Goal: Information Seeking & Learning: Get advice/opinions

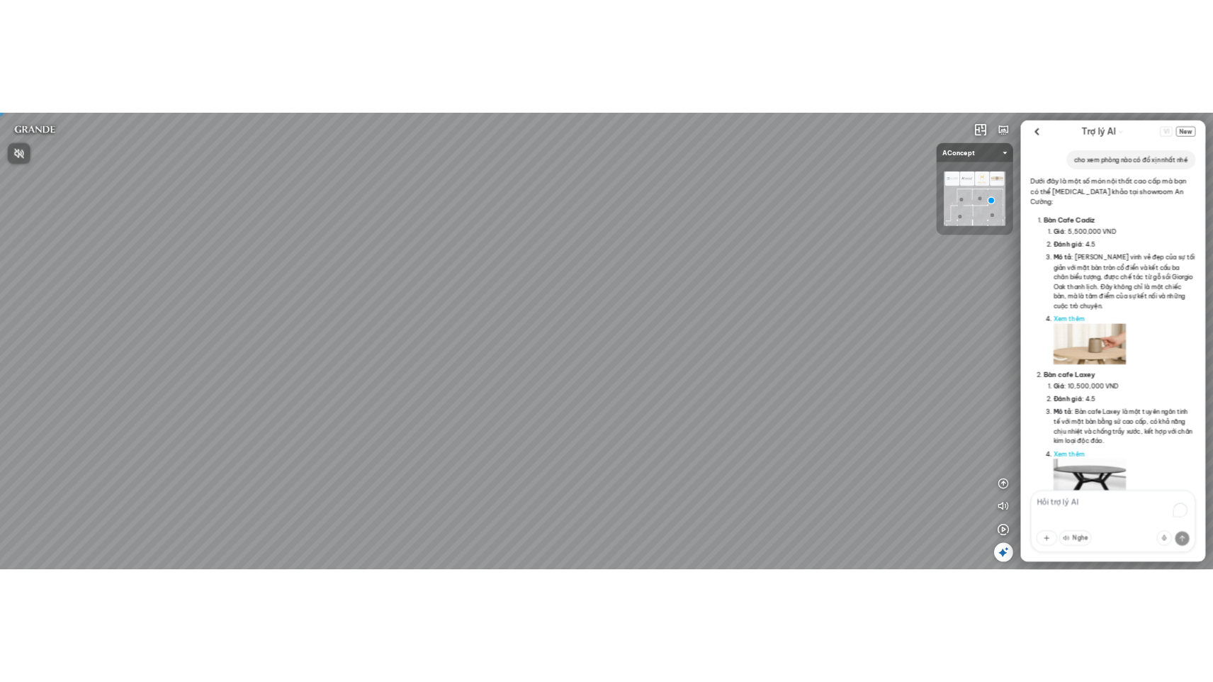
scroll to position [1572, 0]
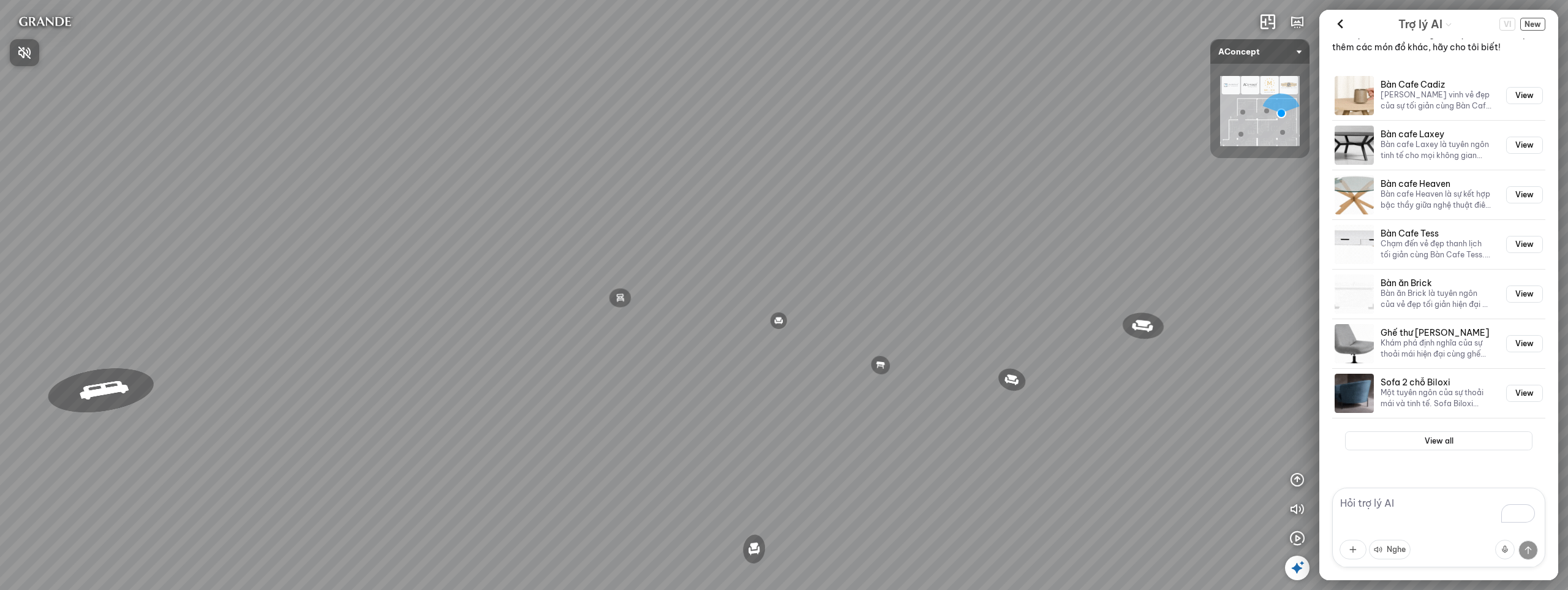
drag, startPoint x: 549, startPoint y: 294, endPoint x: 532, endPoint y: 318, distance: 29.4
click at [556, 280] on div at bounding box center [784, 295] width 1568 height 590
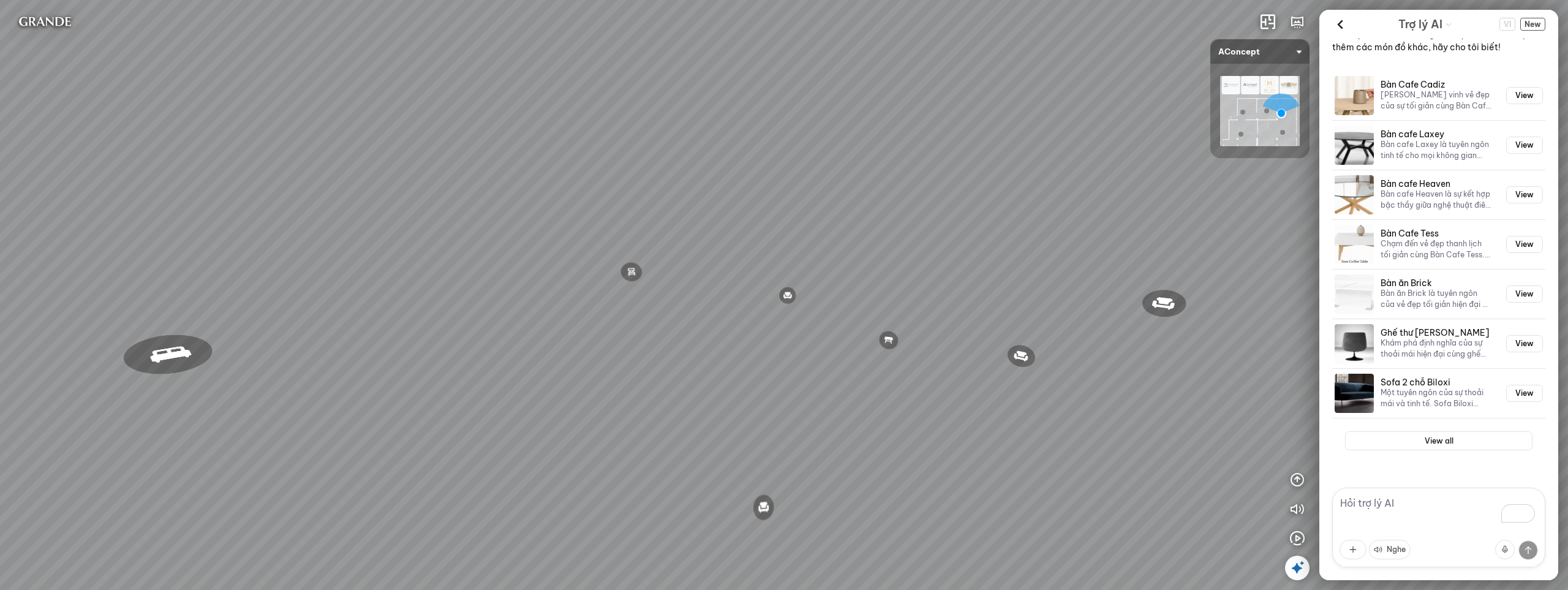
drag, startPoint x: 532, startPoint y: 318, endPoint x: 543, endPoint y: 291, distance: 29.2
click at [543, 291] on div "Đèn trần Reno 5.300.000 VND Giường ngủ Palima 19.000.000 VND Bàn Cafe Tess 7.00…" at bounding box center [784, 295] width 1568 height 590
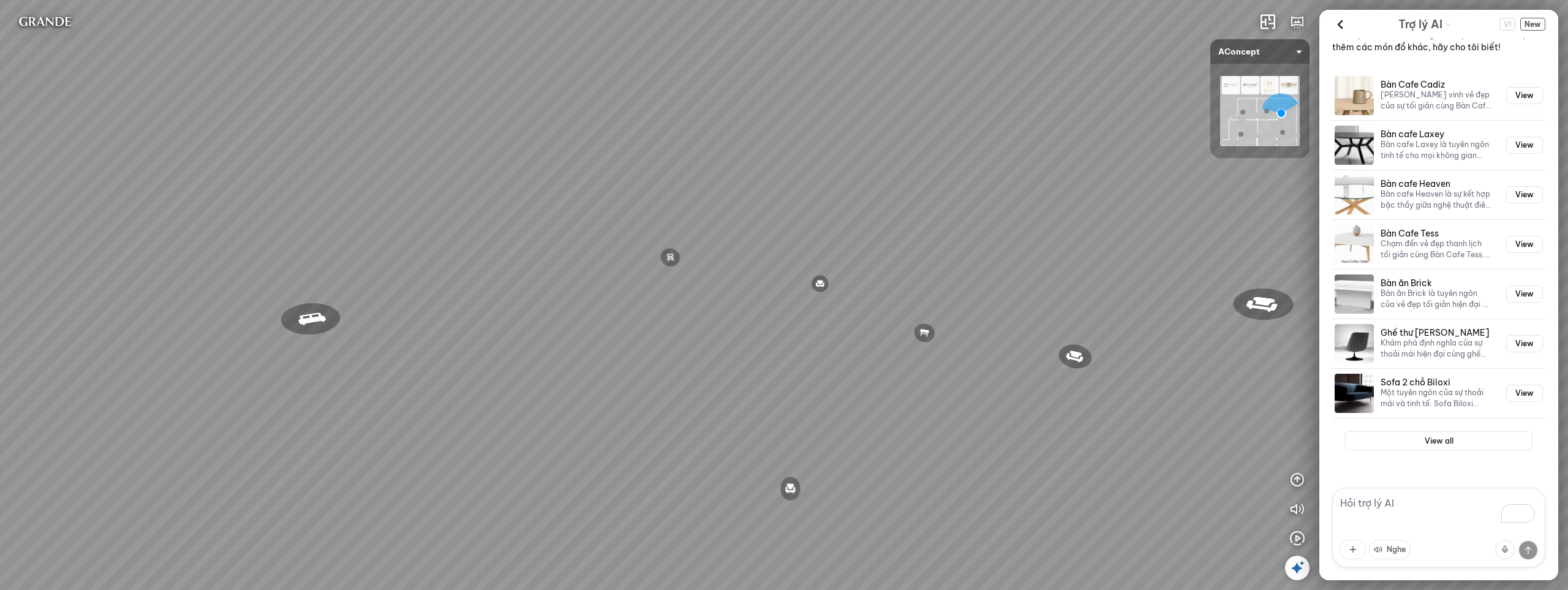
drag, startPoint x: 561, startPoint y: 291, endPoint x: 727, endPoint y: 302, distance: 166.4
click at [727, 302] on div "Đèn trần Reno 5.300.000 VND Giường ngủ Palima 19.000.000 VND Bàn Cafe Tess 7.00…" at bounding box center [784, 295] width 1568 height 590
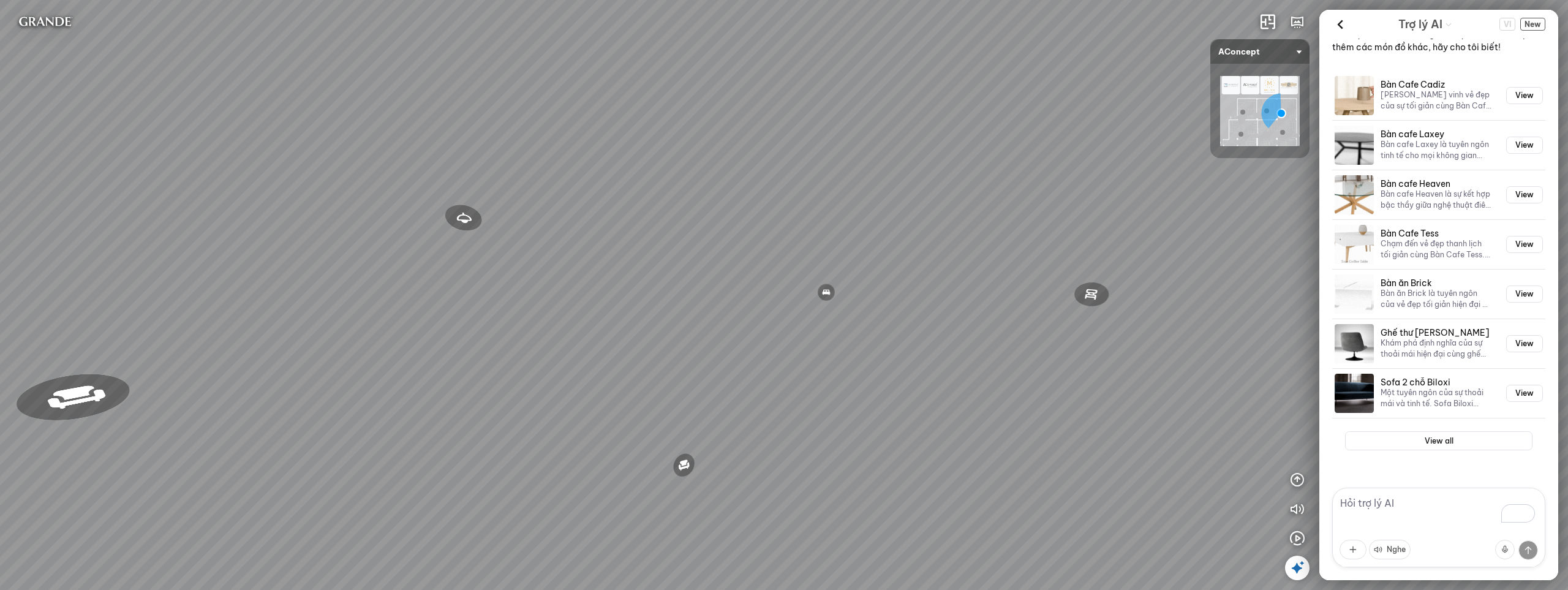
drag, startPoint x: 647, startPoint y: 283, endPoint x: 813, endPoint y: 292, distance: 166.2
click at [838, 294] on div "Đèn trần Reno 5.300.000 VND Giường ngủ Palima 19.000.000 VND Bàn Cafe Tess 7.00…" at bounding box center [784, 295] width 1568 height 590
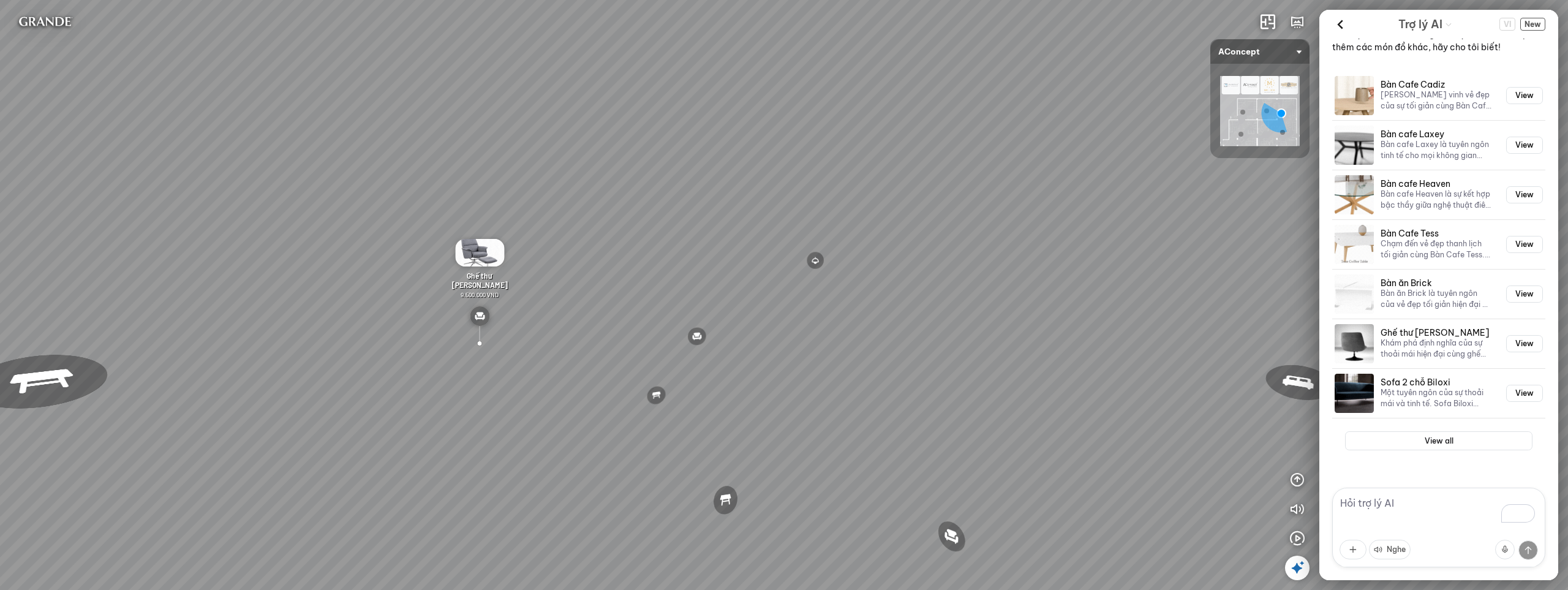
drag, startPoint x: 593, startPoint y: 253, endPoint x: 830, endPoint y: 288, distance: 239.6
click at [830, 288] on div "Đèn trần Reno 5.300.000 VND Giường ngủ Palima 19.000.000 VND Bàn Cafe Tess 7.00…" at bounding box center [784, 295] width 1568 height 590
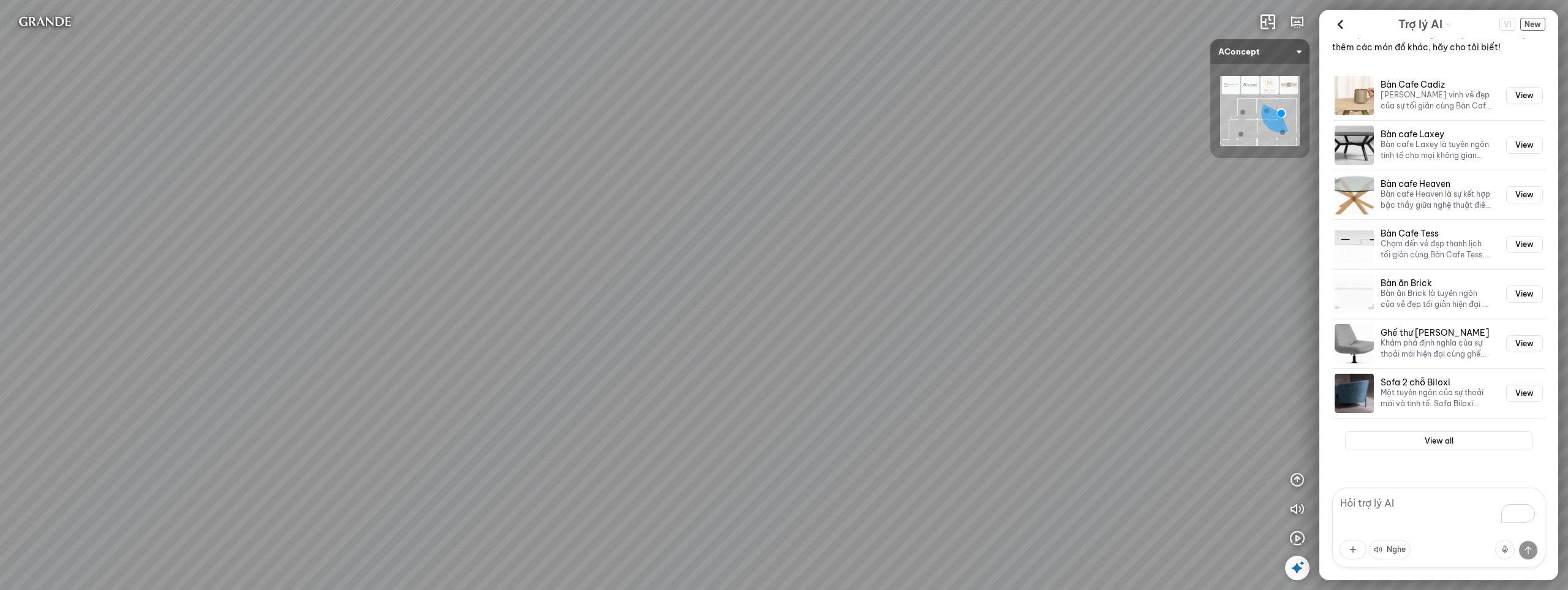
drag, startPoint x: 665, startPoint y: 270, endPoint x: 628, endPoint y: 265, distance: 37.3
click at [615, 265] on div "Đèn trần Reno 5.300.000 VND Giường ngủ Palima 19.000.000 VND Bàn Cafe Tess 7.00…" at bounding box center [784, 295] width 1568 height 590
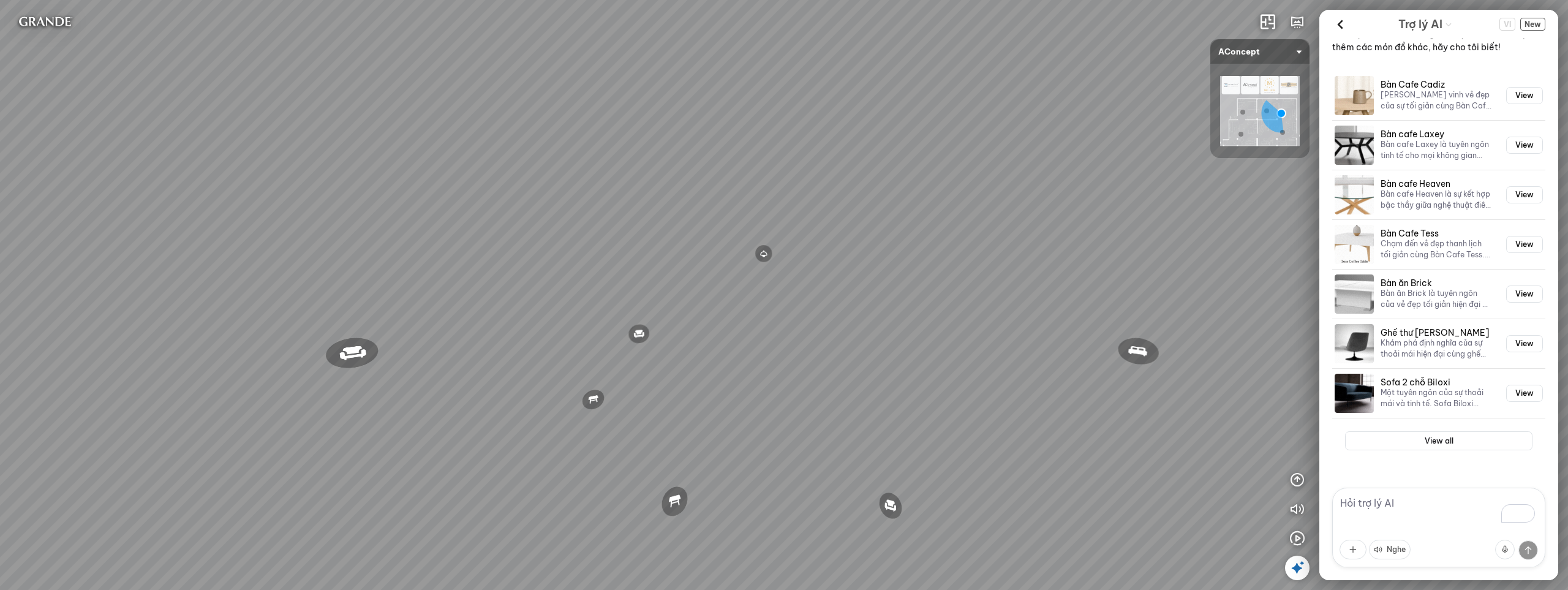
drag, startPoint x: 807, startPoint y: 272, endPoint x: 468, endPoint y: 270, distance: 339.0
click at [468, 270] on div "Đèn trần Reno 5.300.000 VND Giường ngủ Palima 19.000.000 VND Bàn Cafe Tess 7.00…" at bounding box center [784, 295] width 1568 height 590
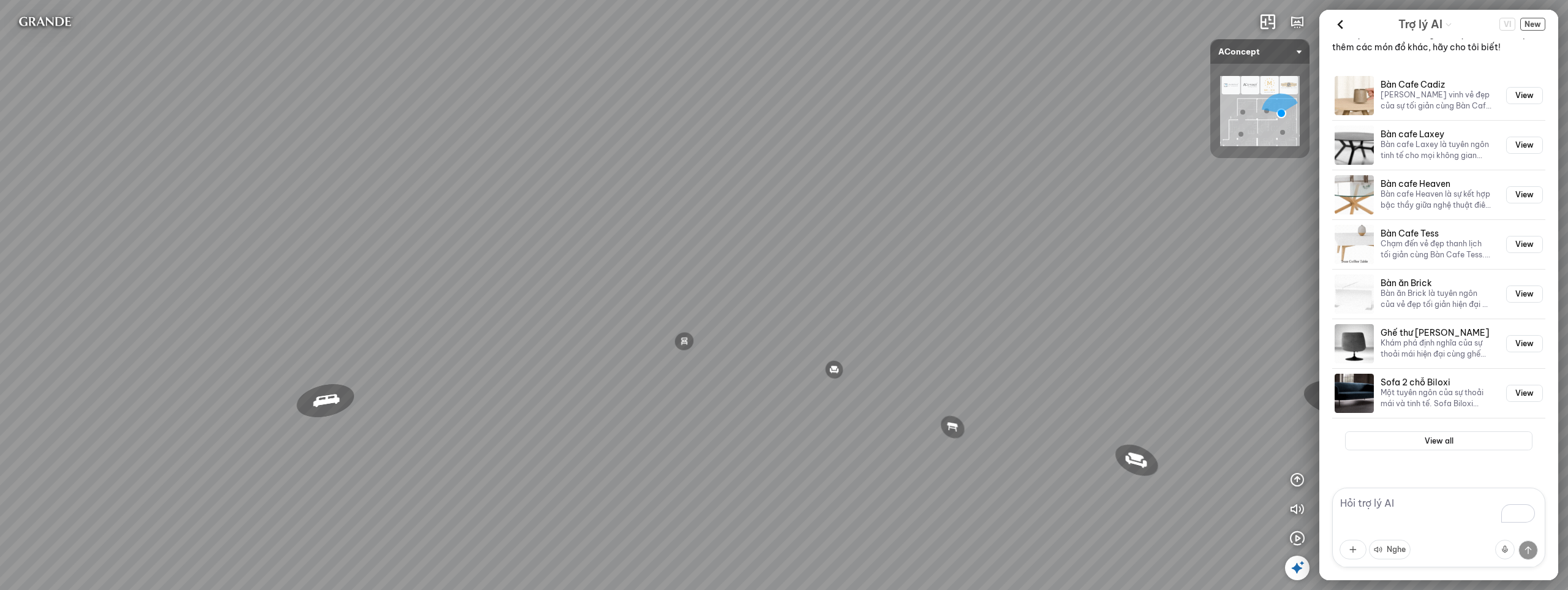
drag, startPoint x: 661, startPoint y: 224, endPoint x: 586, endPoint y: 279, distance: 93.0
click at [586, 279] on div "Đèn trần Reno 5.300.000 VND Giường ngủ Palima 19.000.000 VND Bàn Cafe Tess 7.00…" at bounding box center [784, 295] width 1568 height 590
drag, startPoint x: 764, startPoint y: 272, endPoint x: 614, endPoint y: 257, distance: 150.7
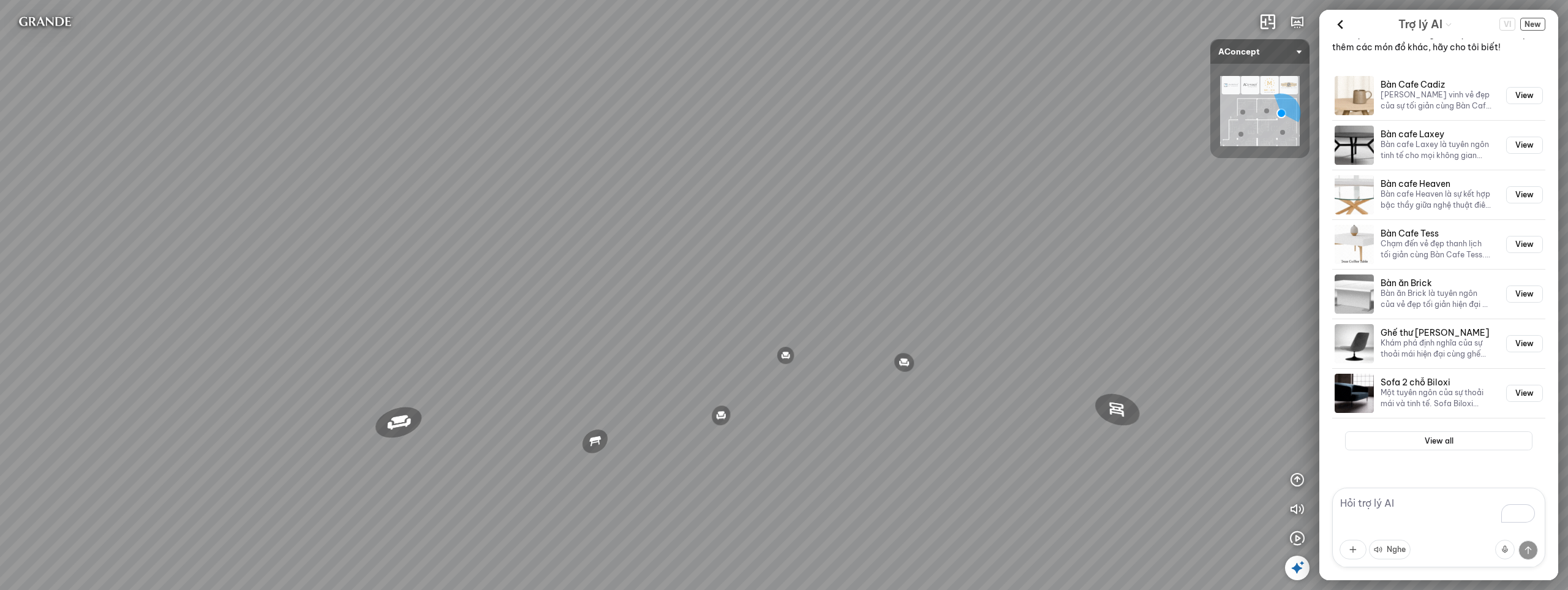
click at [614, 257] on div "Đèn trần Reno 5.300.000 VND Giường ngủ Palima 19.000.000 VND Bàn Cafe Tess 7.00…" at bounding box center [784, 295] width 1568 height 590
click at [625, 243] on div "Đèn trần Reno 5.300.000 VND Giường ngủ Palima 19.000.000 VND Bàn Cafe Tess 7.00…" at bounding box center [784, 295] width 1568 height 590
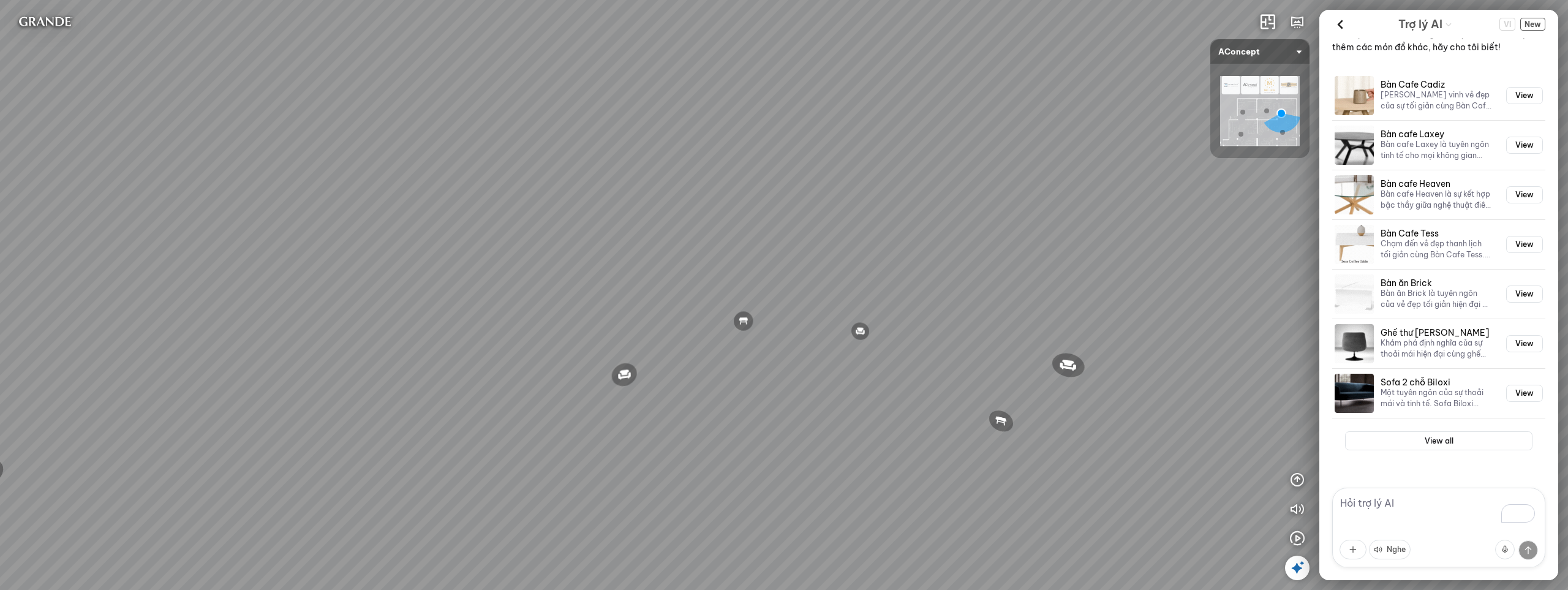
drag, startPoint x: 889, startPoint y: 237, endPoint x: 550, endPoint y: 232, distance: 339.0
click at [550, 232] on div "Đèn trần Reno 5.300.000 VND Giường ngủ Palima 19.000.000 VND Bàn Cafe Tess 7.00…" at bounding box center [784, 295] width 1568 height 590
drag, startPoint x: 748, startPoint y: 266, endPoint x: 739, endPoint y: 266, distance: 9.0
click at [739, 266] on div "Đèn trần Reno 5.300.000 VND Giường ngủ Palima 19.000.000 VND Bàn Cafe Tess 7.00…" at bounding box center [784, 295] width 1568 height 590
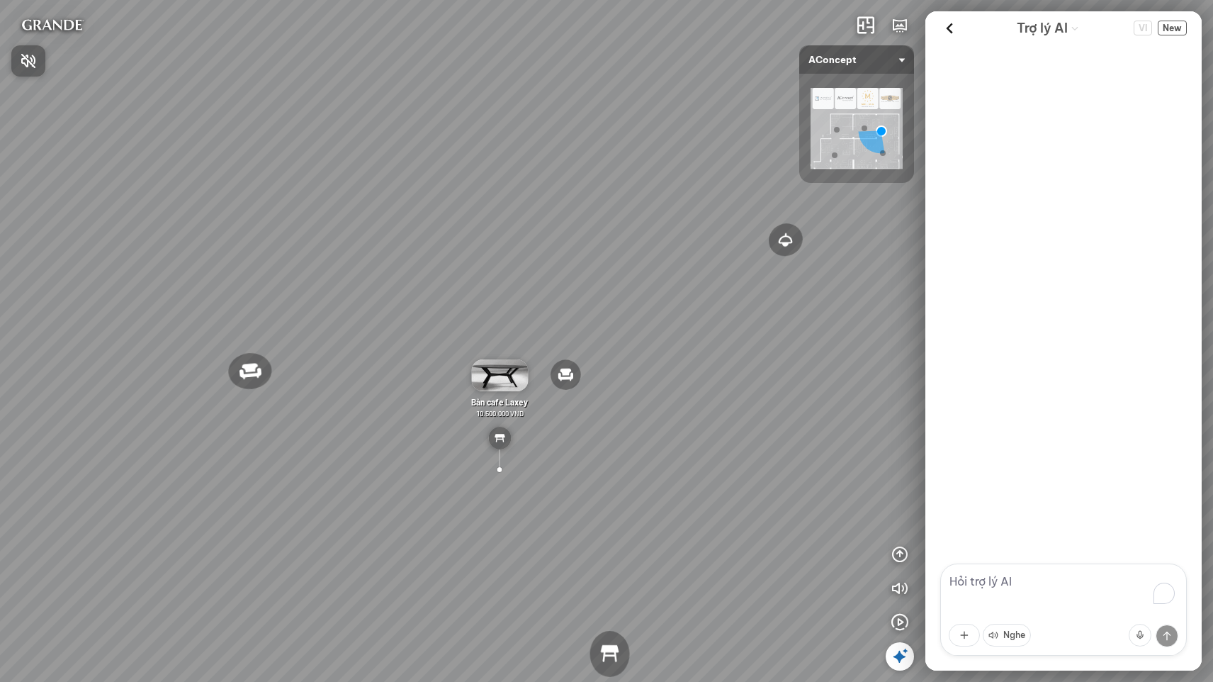
click at [1008, 584] on div at bounding box center [606, 341] width 1213 height 682
click at [1008, 581] on textarea "To enrich screen reader interactions, please activate Accessibility in Grammarl…" at bounding box center [1064, 610] width 247 height 92
type textarea "tôi muốn tìm sofa dưới 15tr"
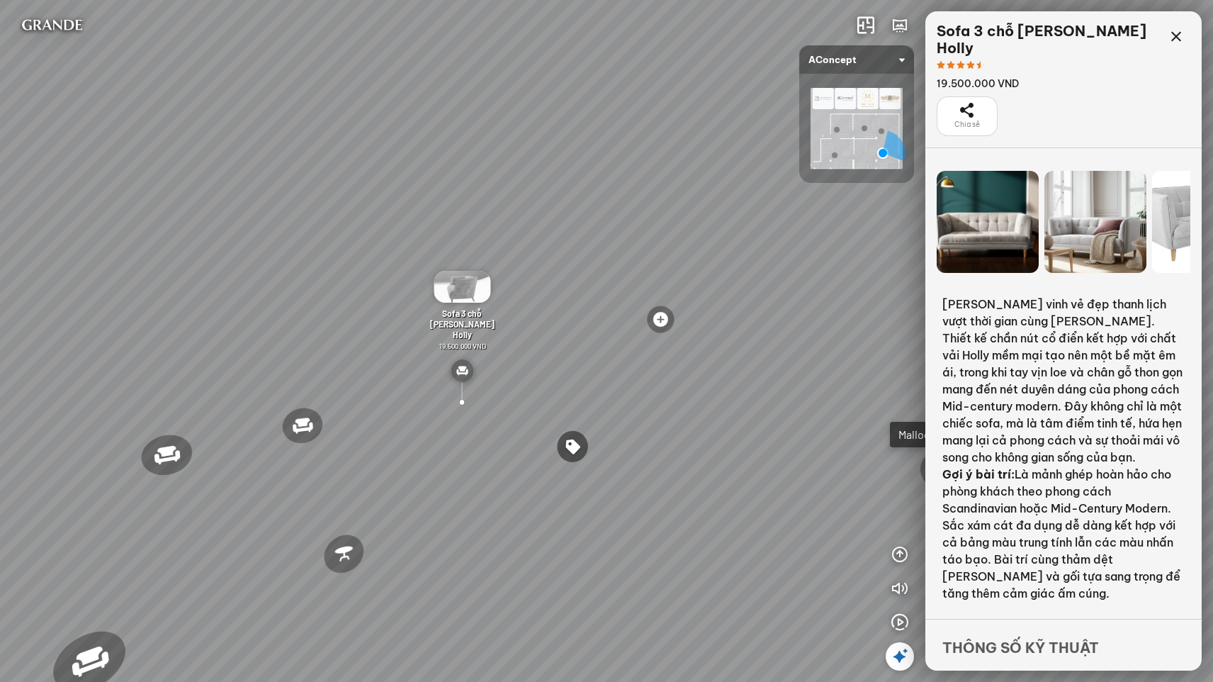
scroll to position [107, 0]
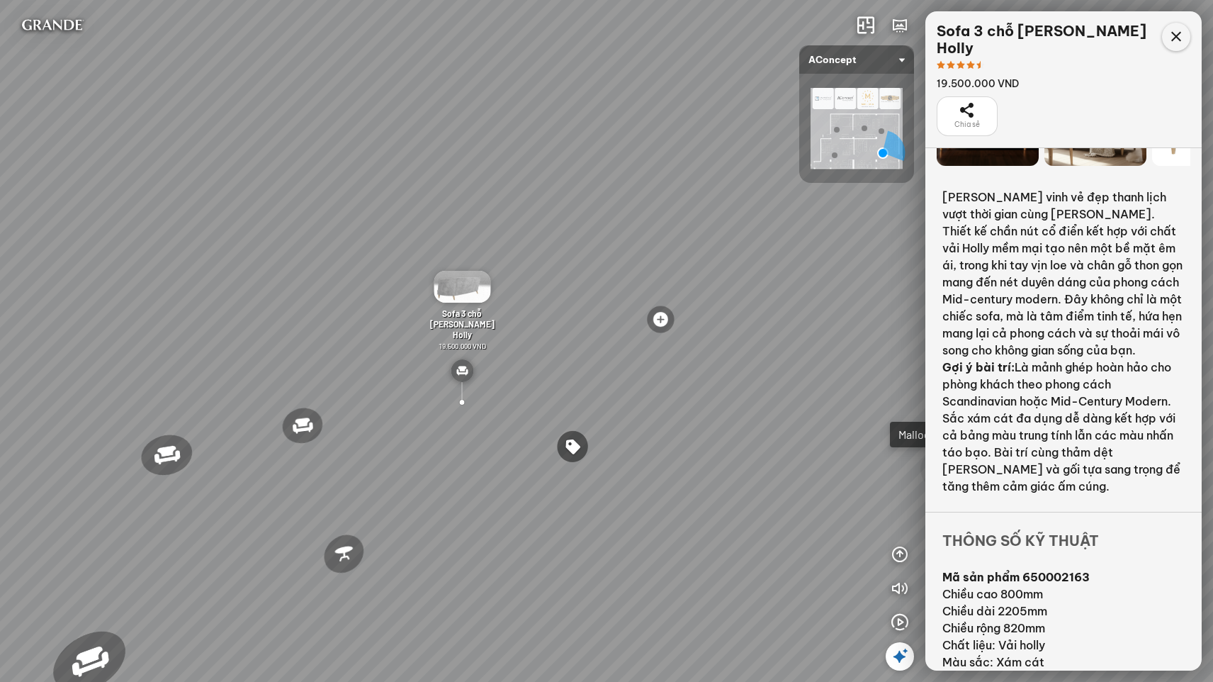
click at [1179, 43] on icon at bounding box center [1176, 36] width 17 height 17
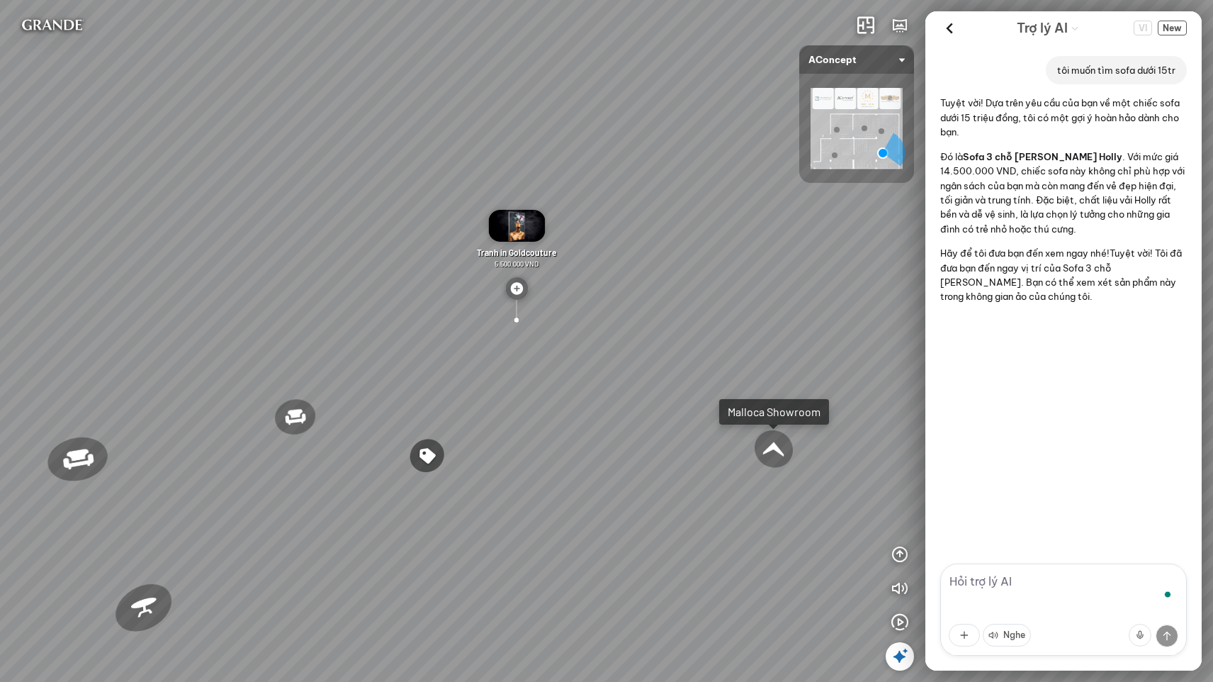
click at [1001, 584] on textarea "To enrich screen reader interactions, please activate Accessibility in Grammarl…" at bounding box center [1064, 610] width 247 height 92
type textarea "còn sofa nào khác trong cùng tầm giá không?"
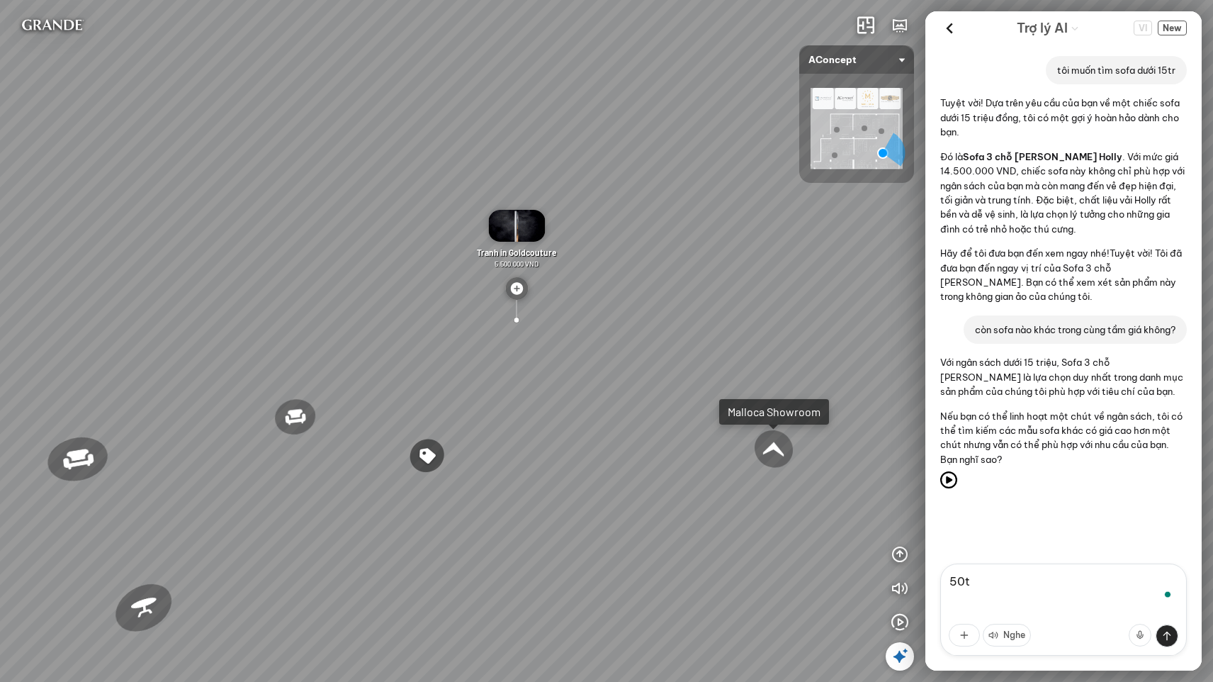
type textarea "50tr"
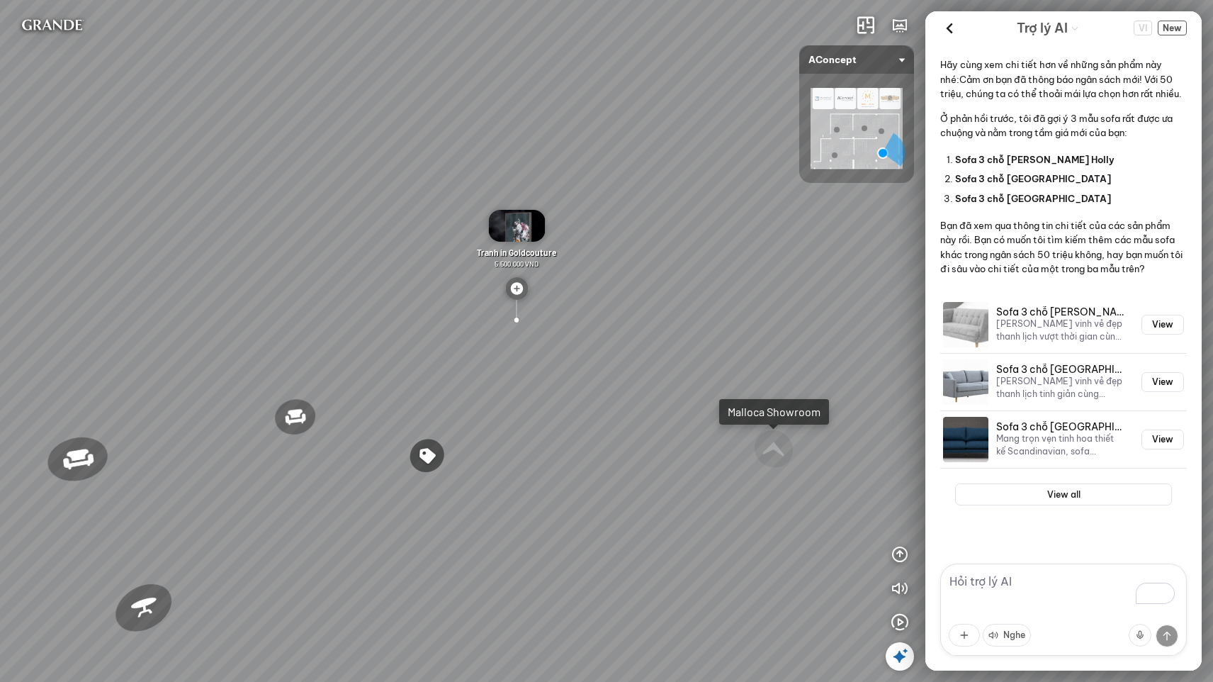
scroll to position [807, 0]
click at [1153, 380] on button "View" at bounding box center [1163, 382] width 43 height 20
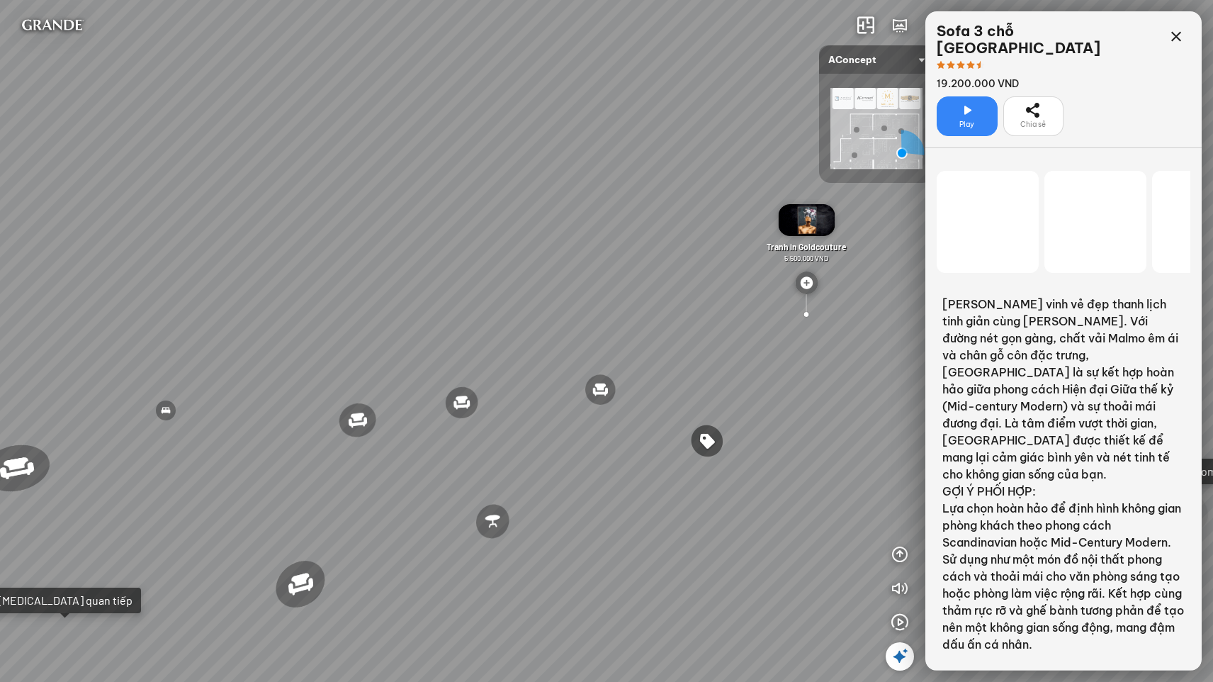
scroll to position [18916, 0]
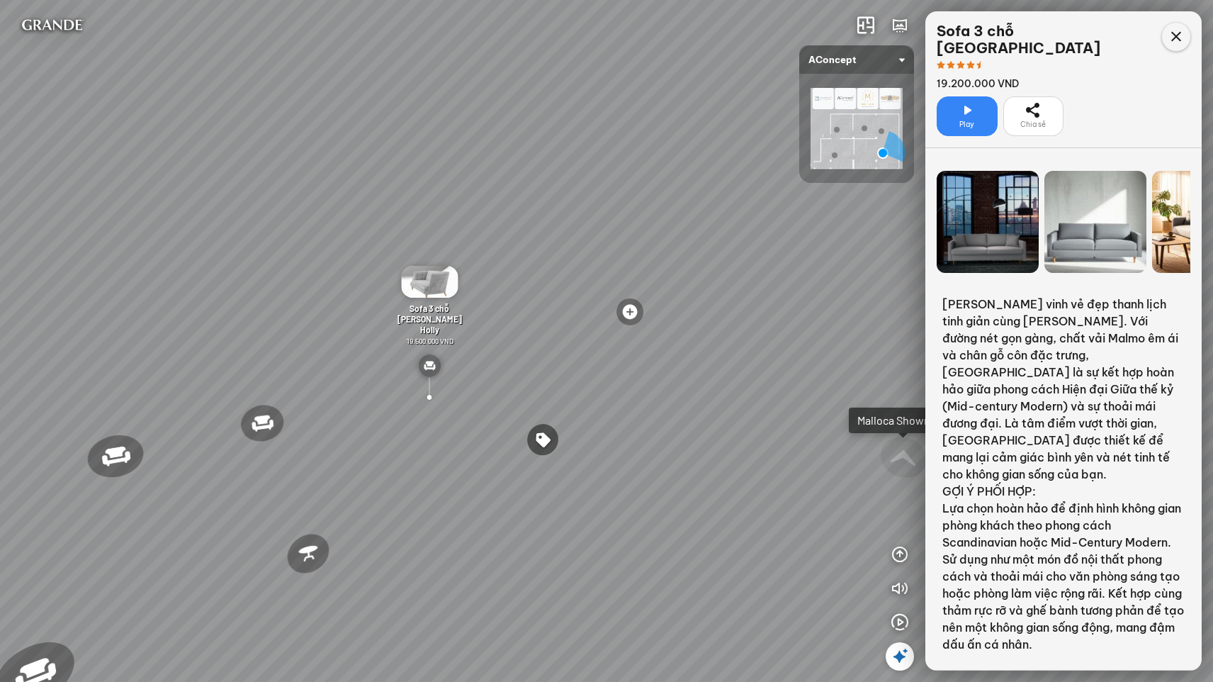
click at [1182, 35] on icon at bounding box center [1176, 36] width 17 height 17
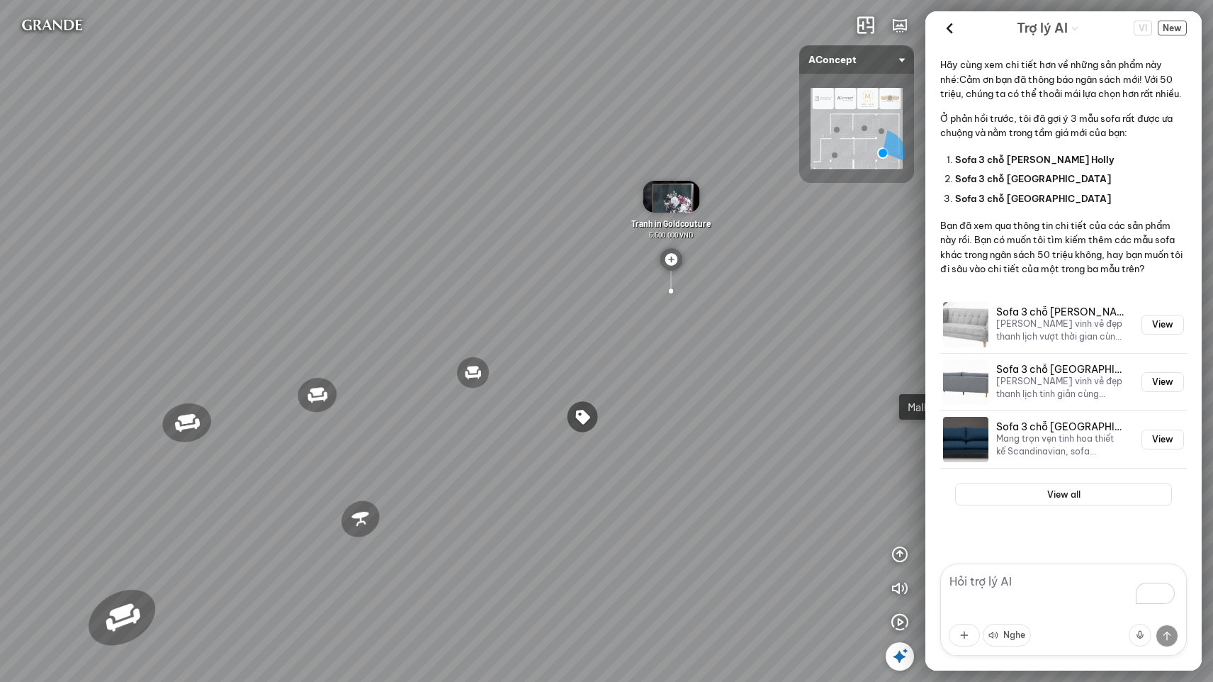
drag, startPoint x: 391, startPoint y: 378, endPoint x: 461, endPoint y: 340, distance: 79.6
click at [576, 358] on div "Ghế ăn Andrew 3.200.000 VND Ghế ăn Wilma 1.800.000 VND Sofa 3 chỗ Jonna vải Hol…" at bounding box center [606, 341] width 1213 height 682
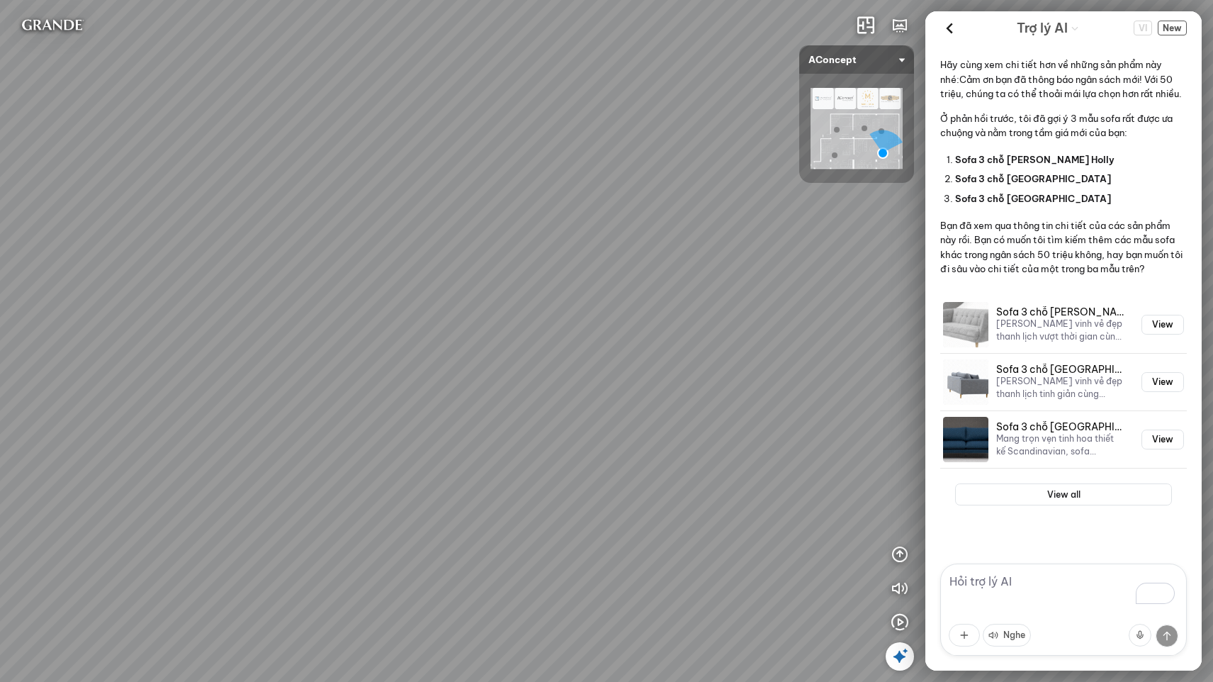
drag, startPoint x: 523, startPoint y: 299, endPoint x: 848, endPoint y: 394, distance: 338.2
click at [848, 394] on div "Ghế ăn Andrew 3.200.000 VND Ghế ăn Wilma 1.800.000 VND Sofa 3 chỗ Jonna vải Hol…" at bounding box center [606, 341] width 1213 height 682
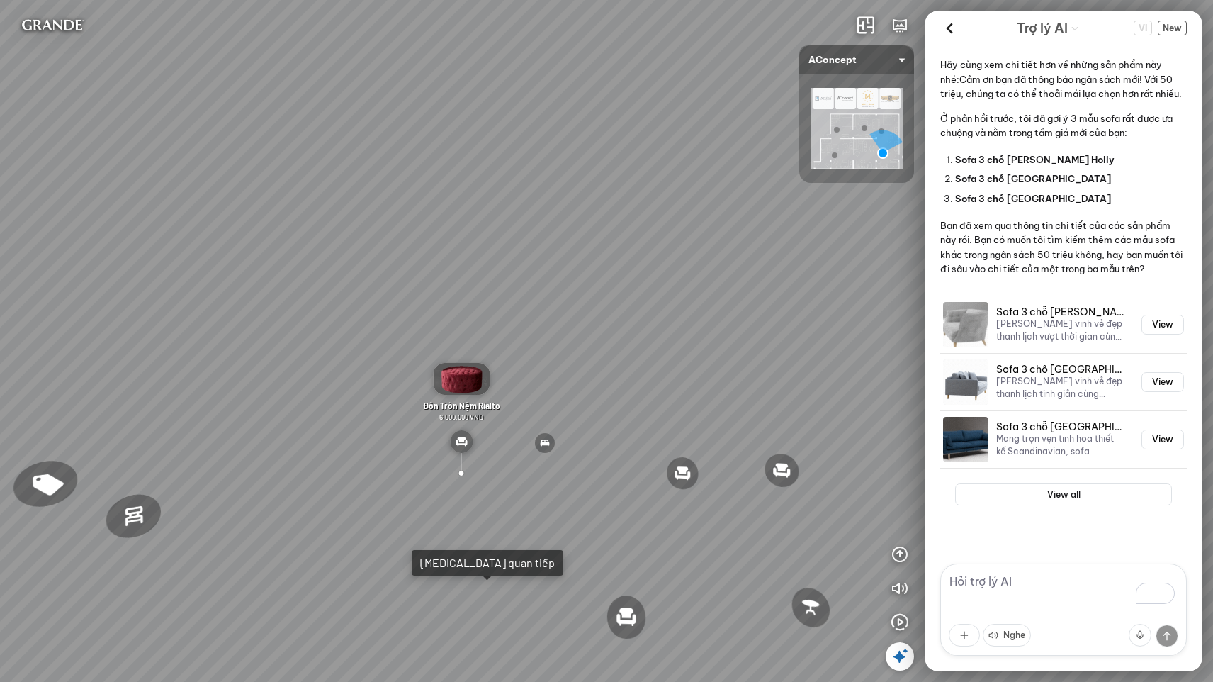
drag, startPoint x: 494, startPoint y: 366, endPoint x: 684, endPoint y: 340, distance: 191.9
click at [717, 340] on div "Ghế ăn Andrew 3.200.000 VND Ghế ăn Wilma 1.800.000 VND Sofa 3 chỗ Jonna vải Hol…" at bounding box center [606, 341] width 1213 height 682
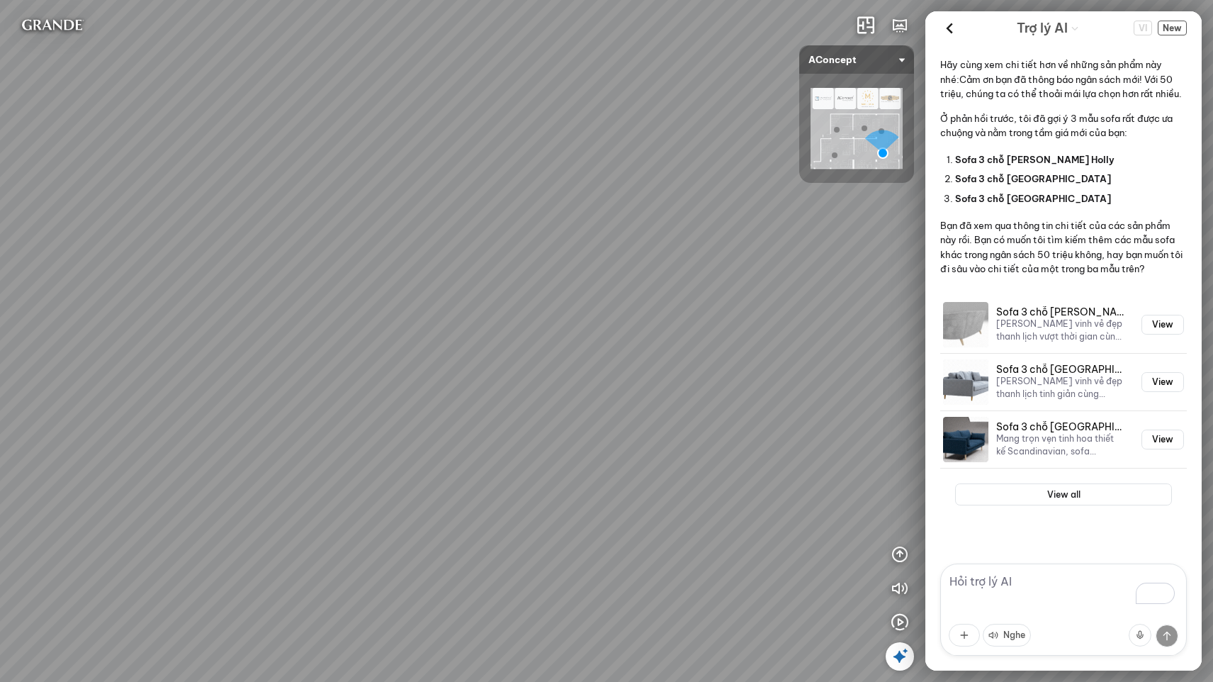
drag, startPoint x: 375, startPoint y: 327, endPoint x: 524, endPoint y: 243, distance: 170.7
click at [524, 243] on div "Ghế ăn Andrew 3.200.000 VND Ghế ăn Wilma 1.800.000 VND Sofa 3 chỗ Jonna vải Hol…" at bounding box center [606, 341] width 1213 height 682
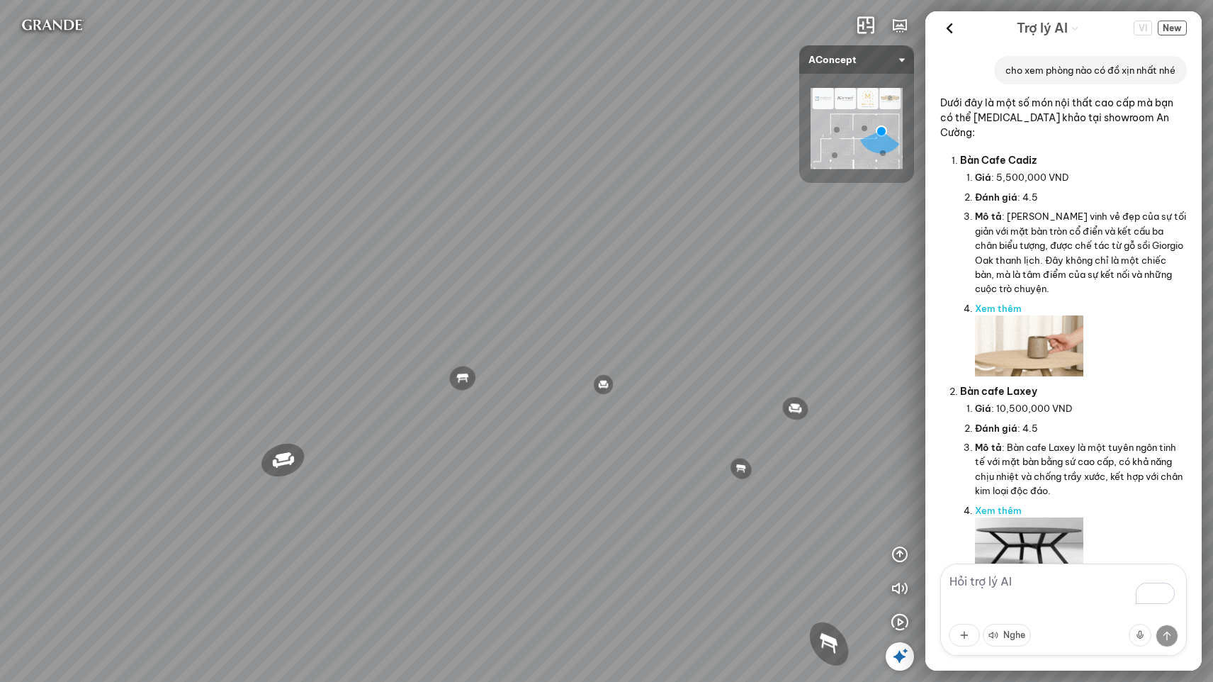
scroll to position [1572, 0]
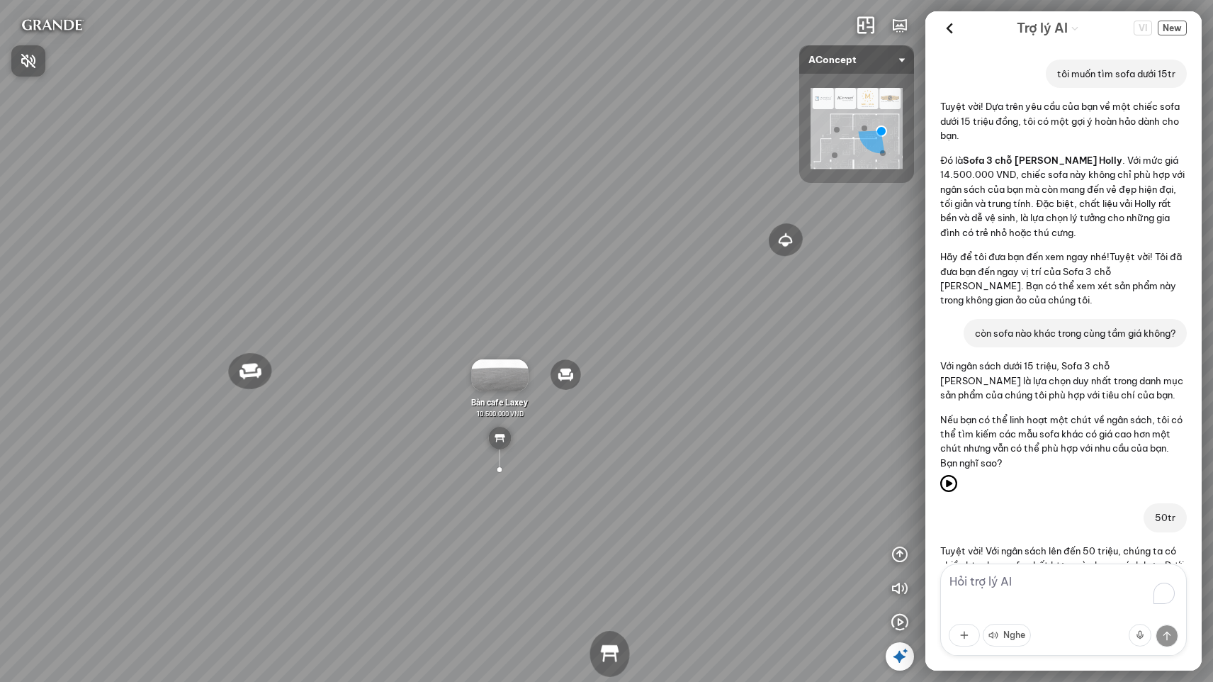
scroll to position [807, 0]
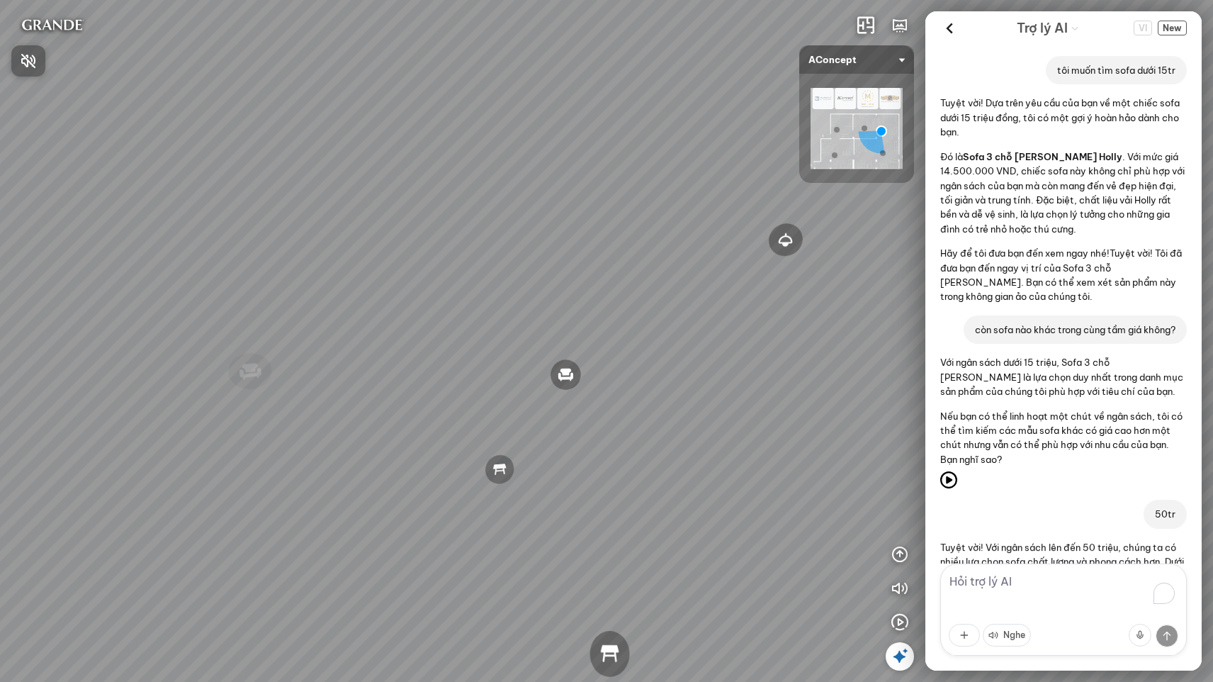
scroll to position [807, 0]
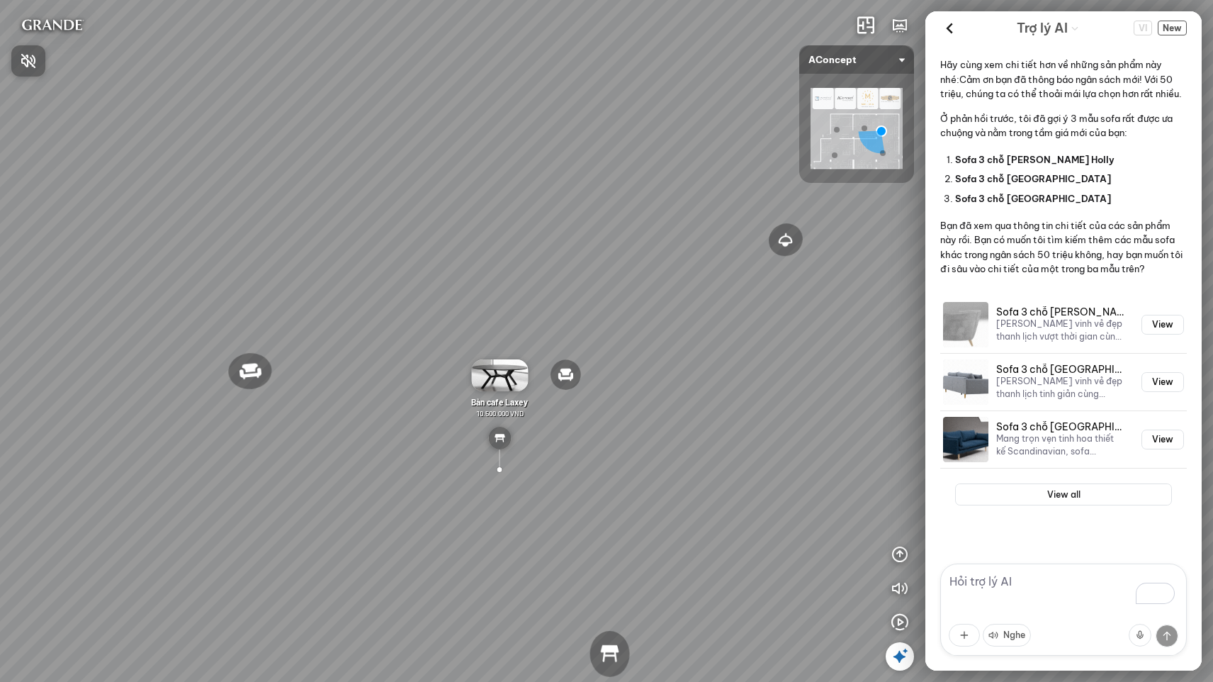
drag, startPoint x: 1084, startPoint y: 163, endPoint x: 1092, endPoint y: 168, distance: 9.2
click at [1084, 163] on div at bounding box center [606, 341] width 1213 height 682
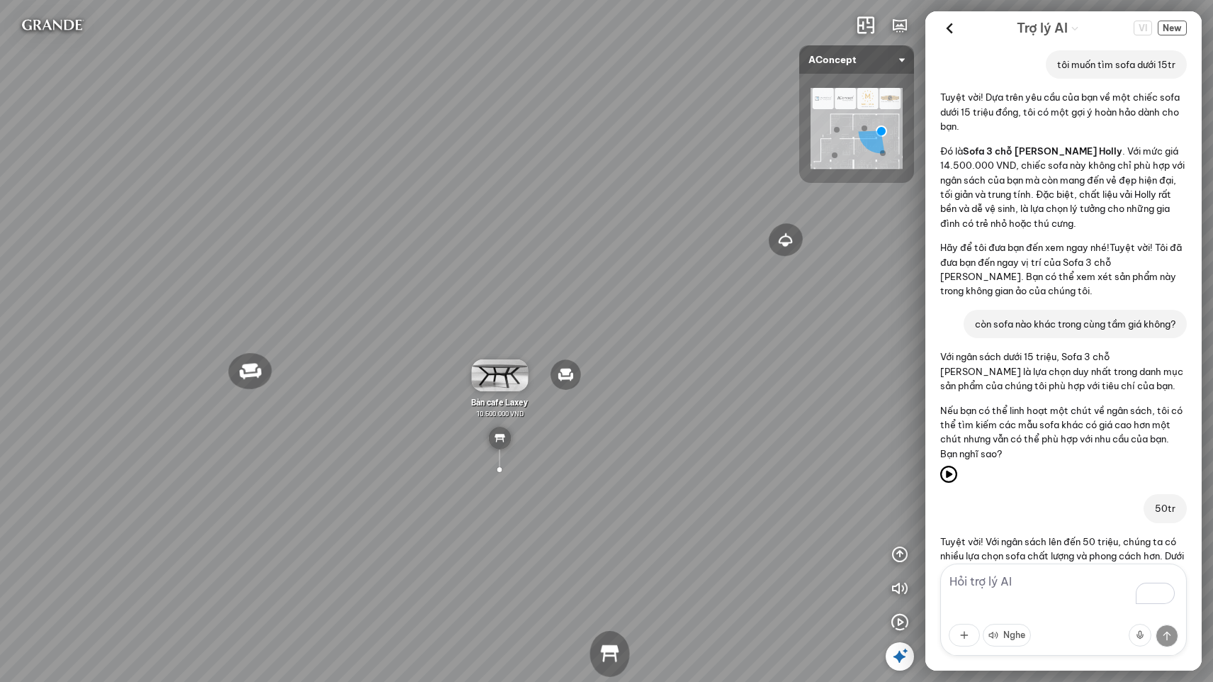
scroll to position [0, 0]
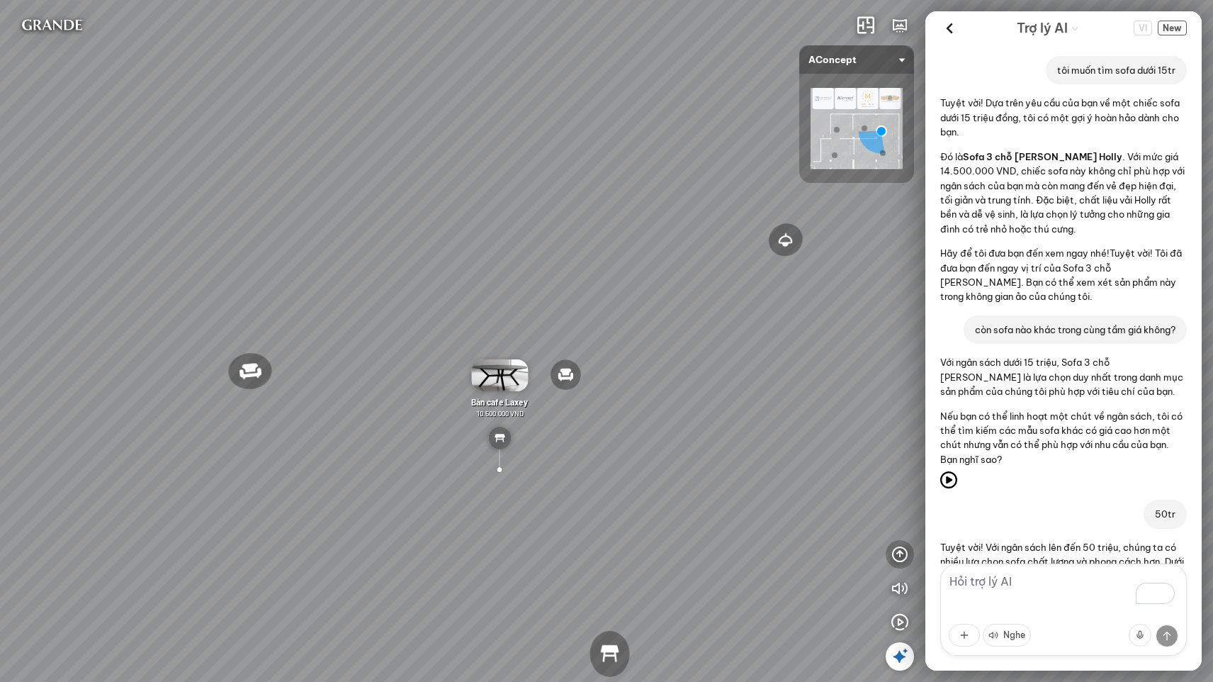
click at [895, 553] on icon "button" at bounding box center [900, 554] width 17 height 17
click at [900, 480] on icon "button" at bounding box center [900, 486] width 17 height 17
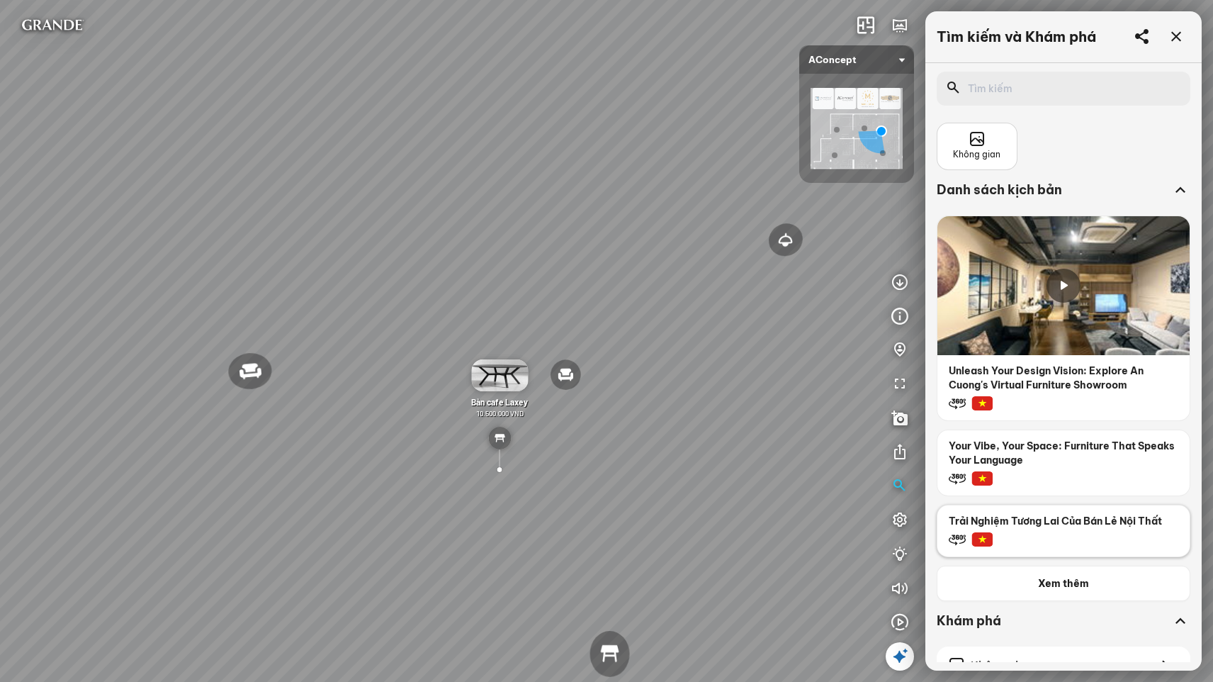
click at [1025, 534] on div at bounding box center [1064, 544] width 252 height 26
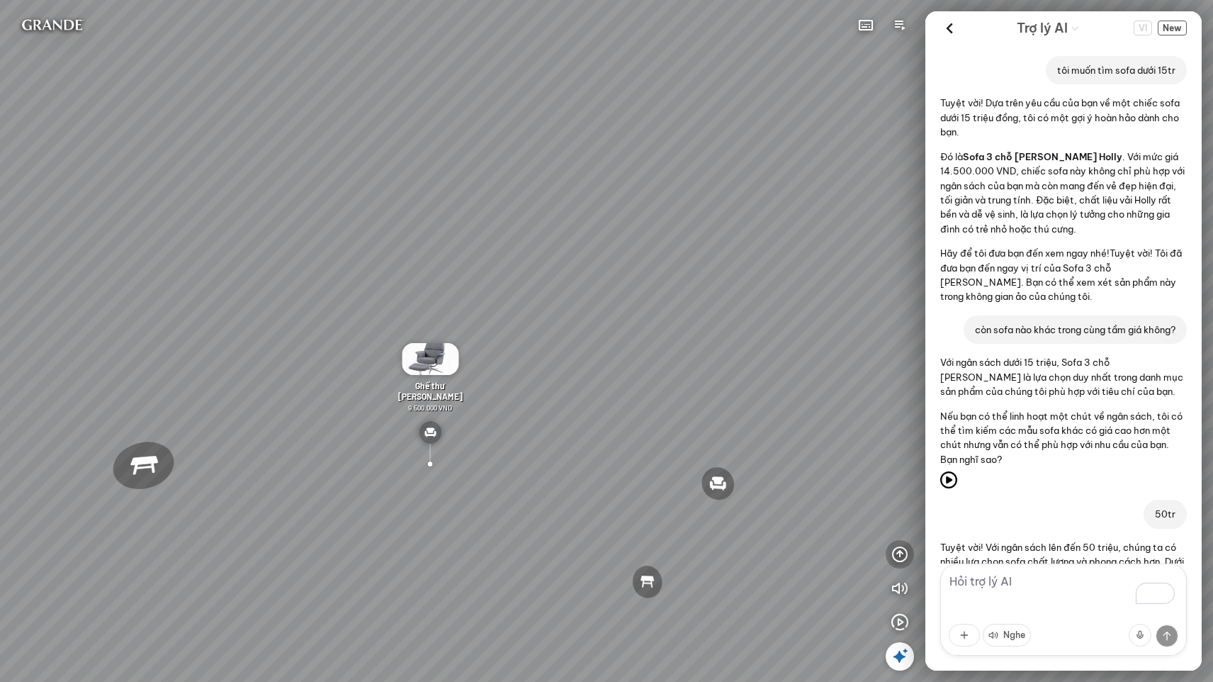
click at [899, 556] on icon "button" at bounding box center [900, 554] width 17 height 17
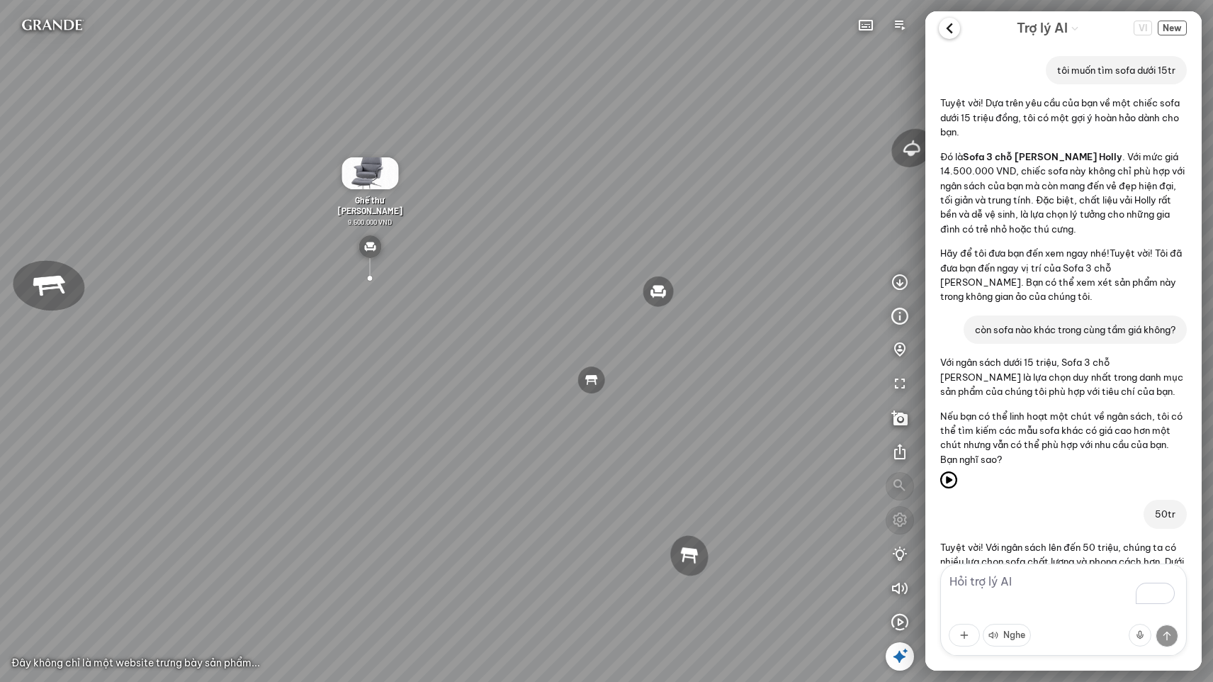
click at [941, 23] on icon at bounding box center [949, 28] width 21 height 21
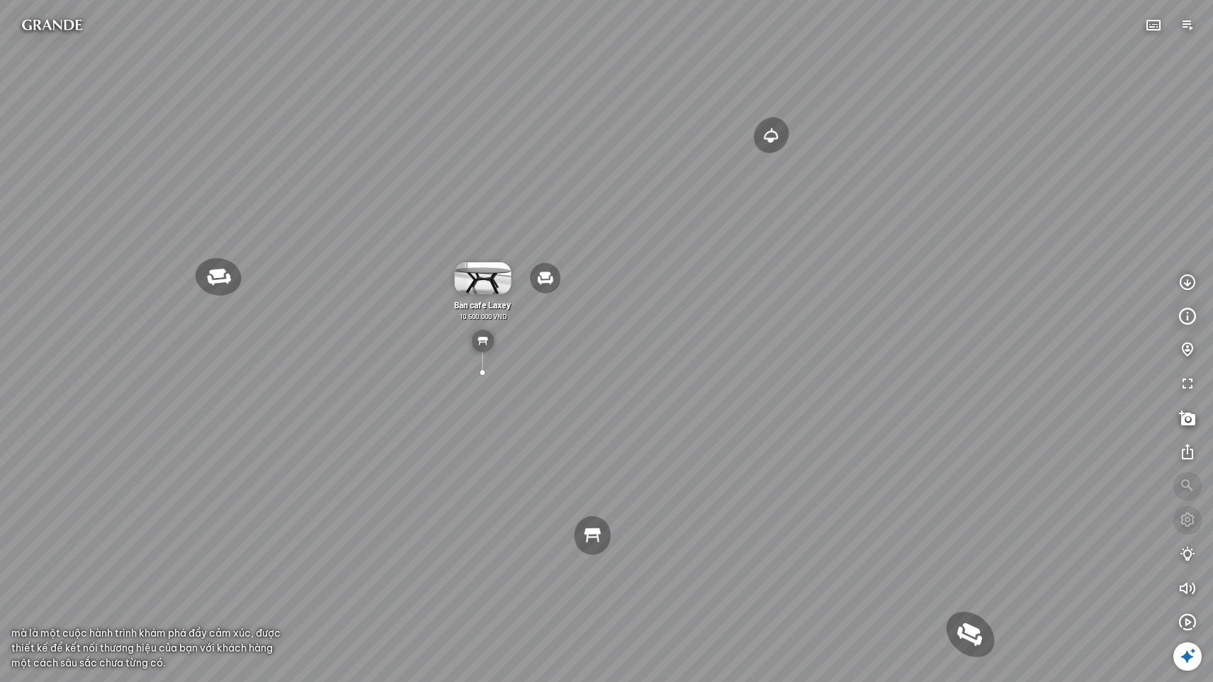
click at [1185, 660] on icon at bounding box center [1187, 656] width 17 height 17
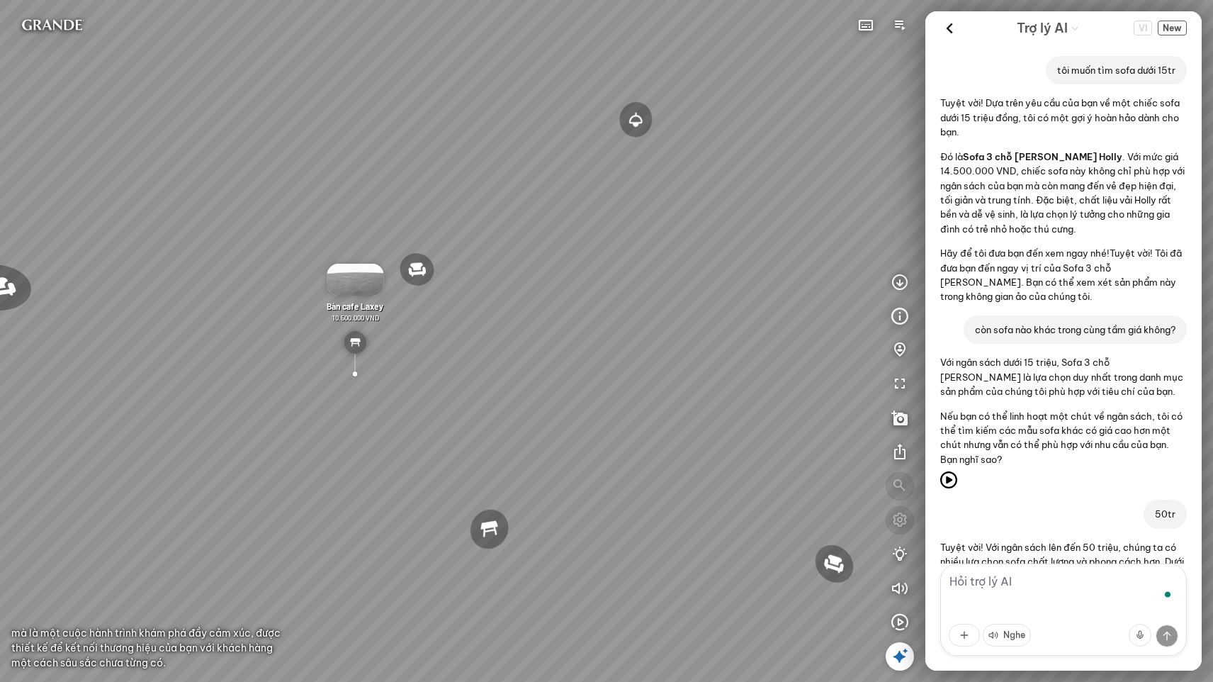
click at [900, 655] on icon at bounding box center [900, 656] width 17 height 17
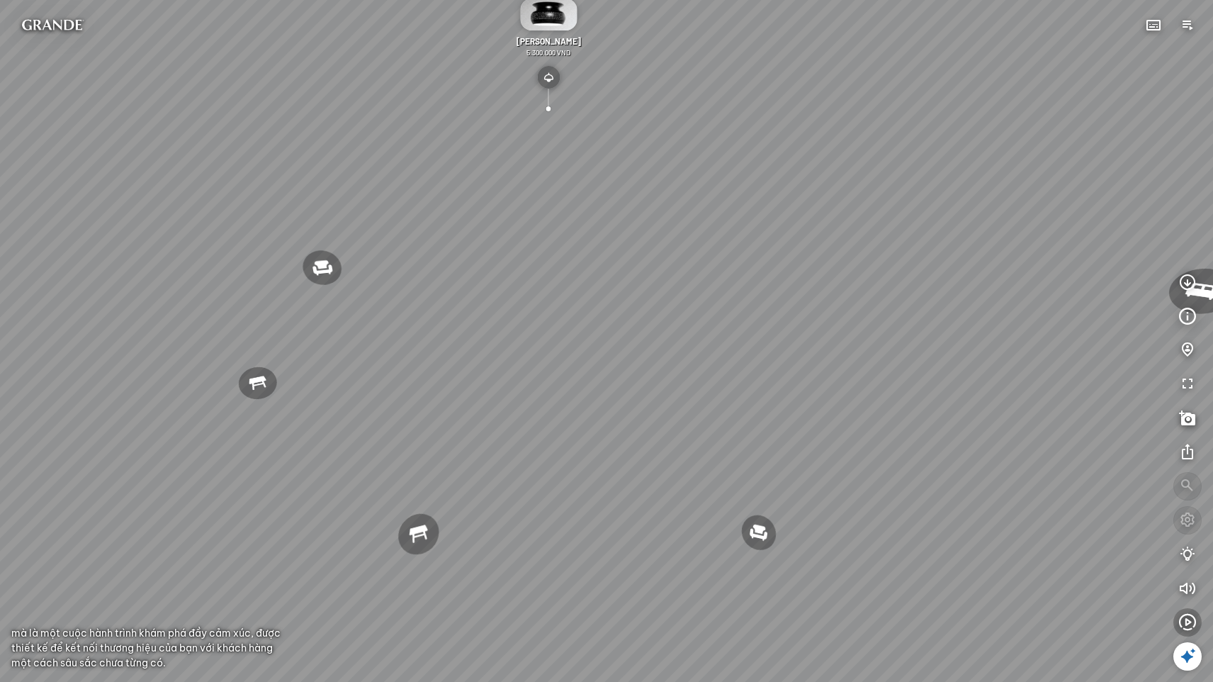
click at [1186, 624] on icon "button" at bounding box center [1187, 622] width 17 height 17
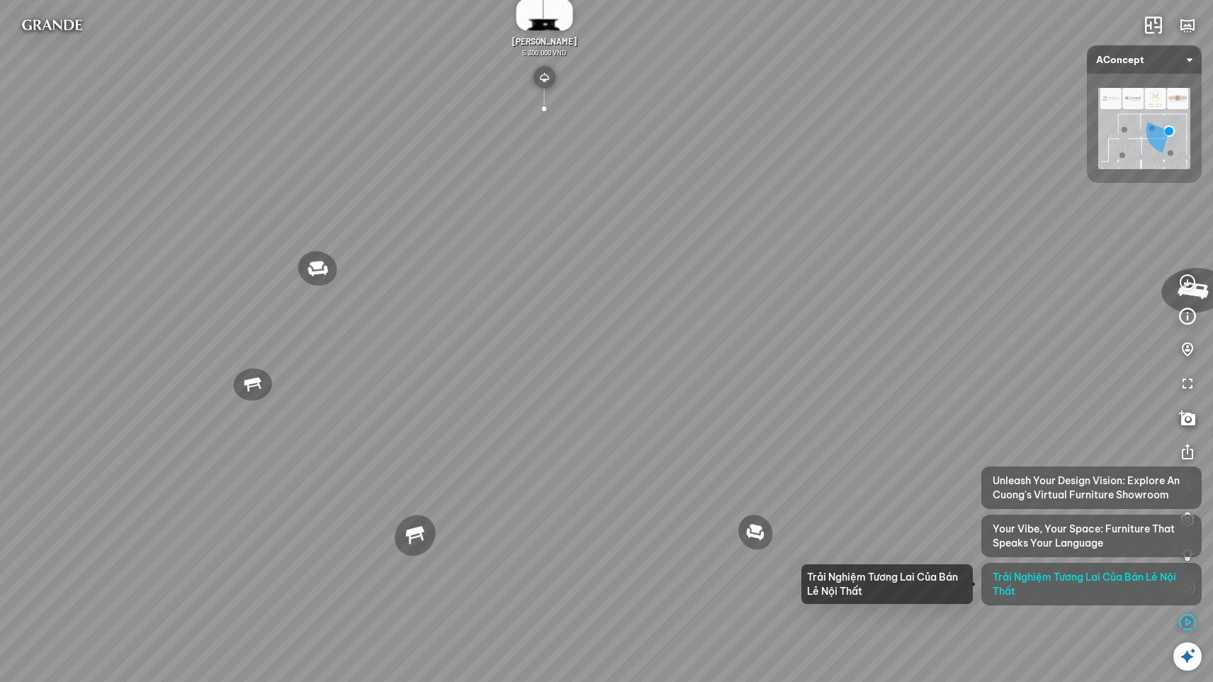
click at [1080, 586] on span "Trải Nghiệm Tương Lai Của Bán Lẻ Nội Thất" at bounding box center [1092, 584] width 198 height 28
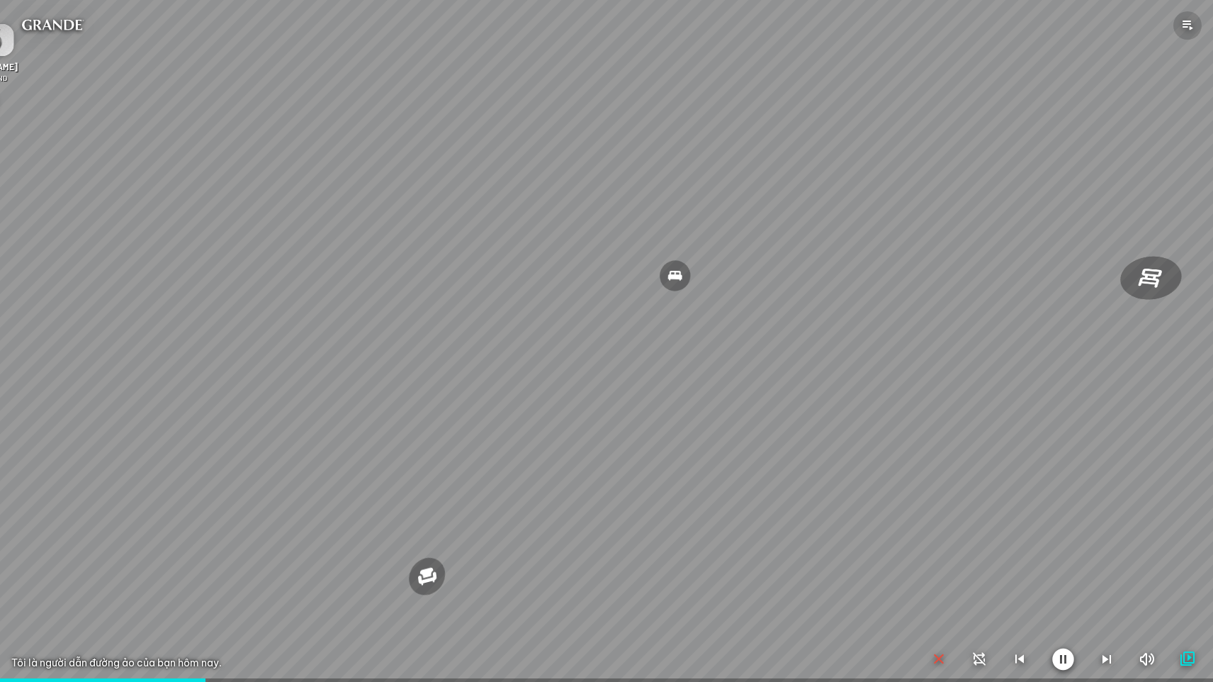
click at [1189, 17] on icon "button" at bounding box center [1187, 25] width 17 height 17
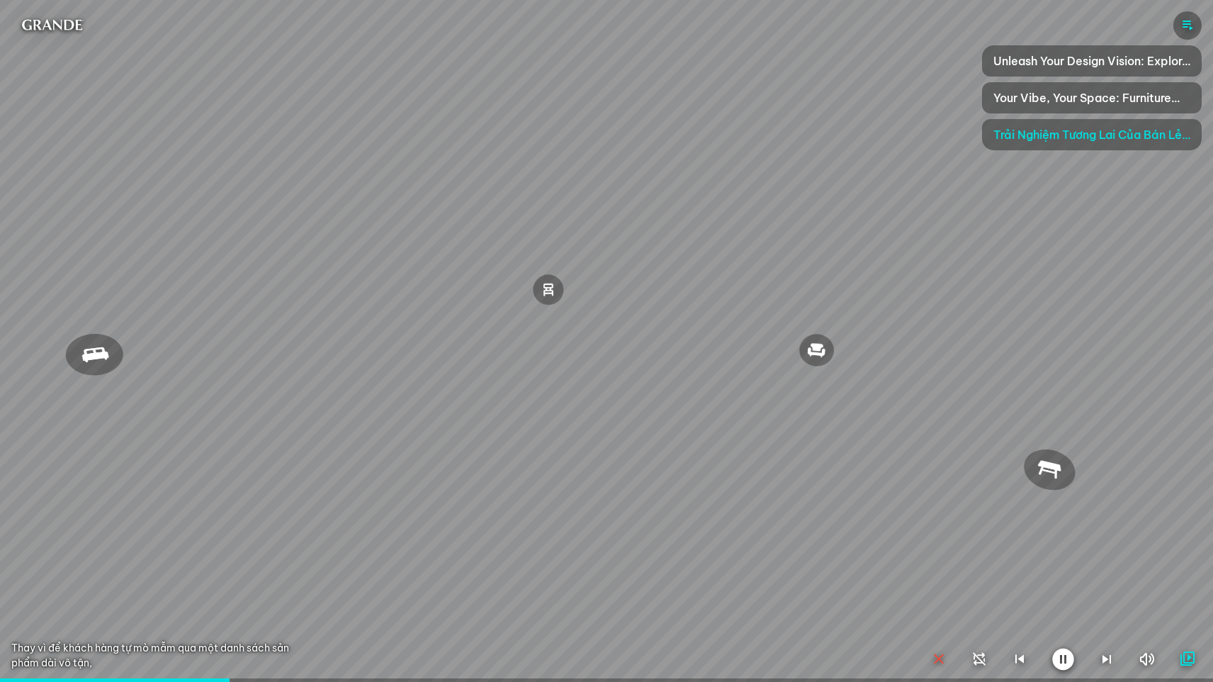
click at [1186, 659] on icon "button" at bounding box center [1187, 659] width 17 height 17
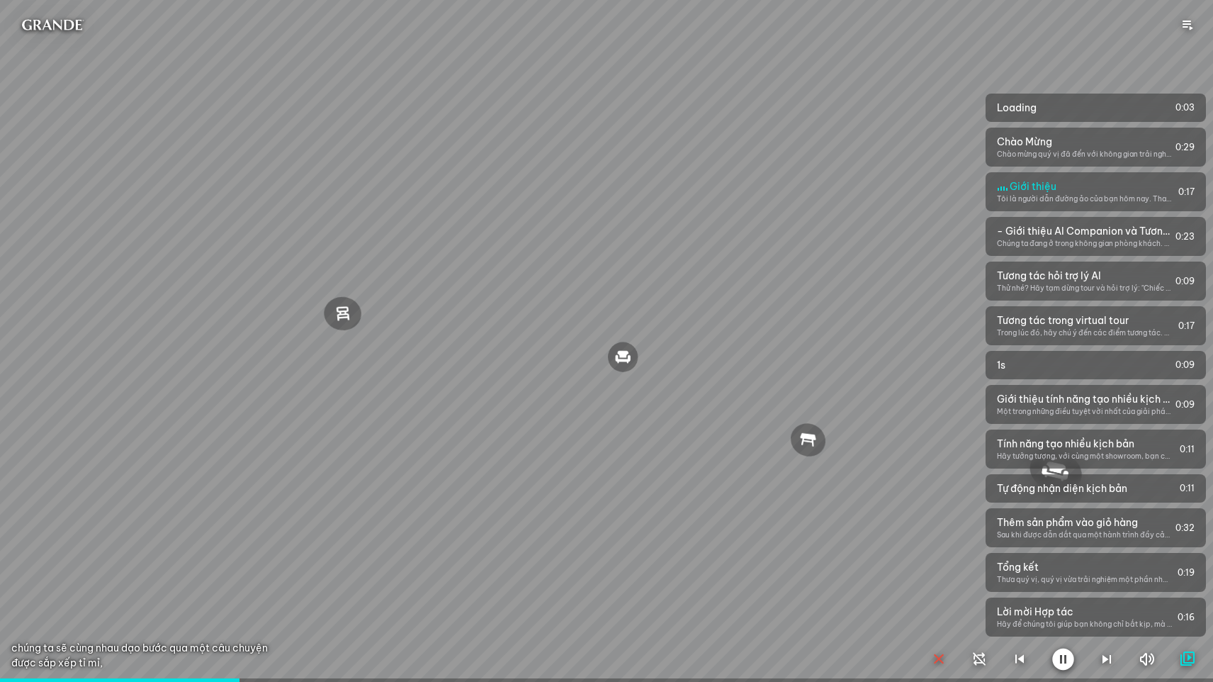
click at [1063, 656] on icon "button" at bounding box center [1064, 659] width 22 height 23
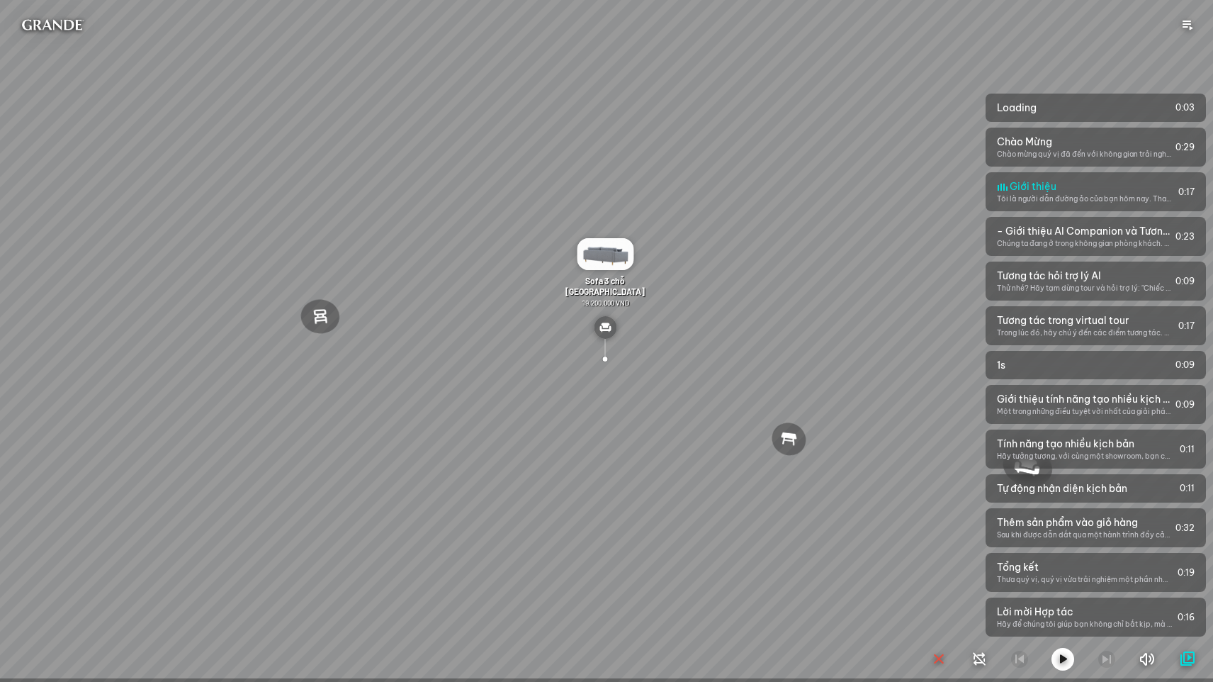
click at [933, 657] on icon "button" at bounding box center [939, 659] width 17 height 17
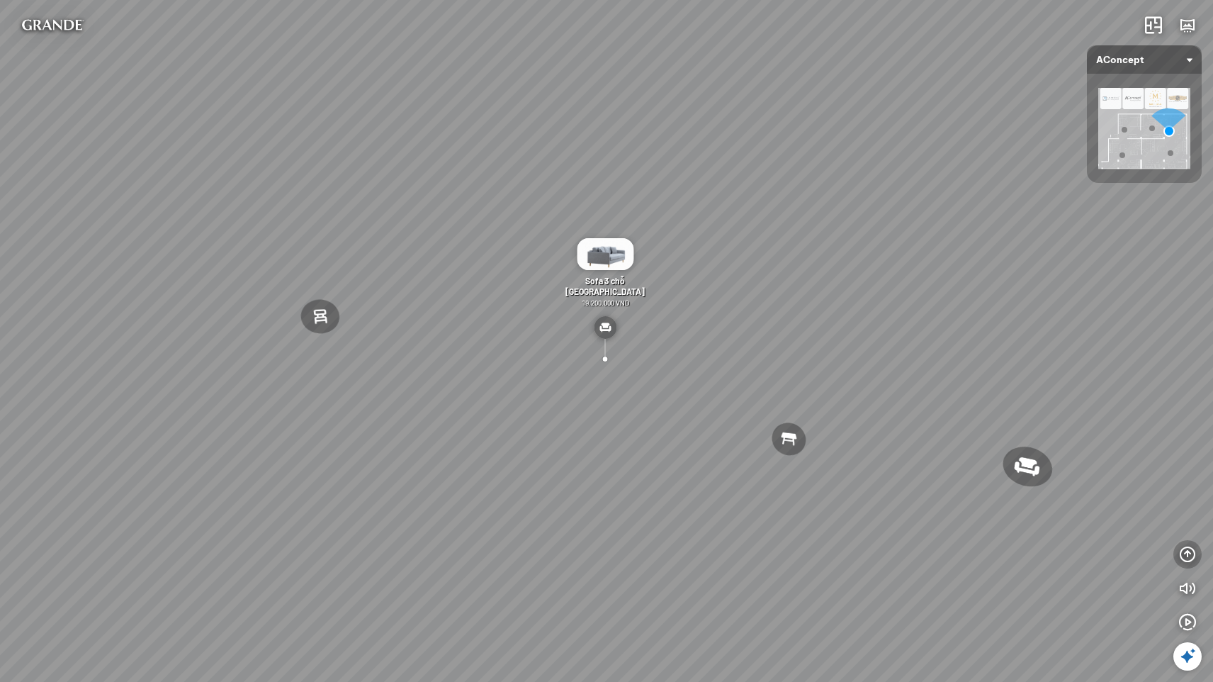
click at [1189, 561] on icon "button" at bounding box center [1187, 554] width 17 height 17
click at [1189, 488] on icon "button" at bounding box center [1187, 486] width 17 height 17
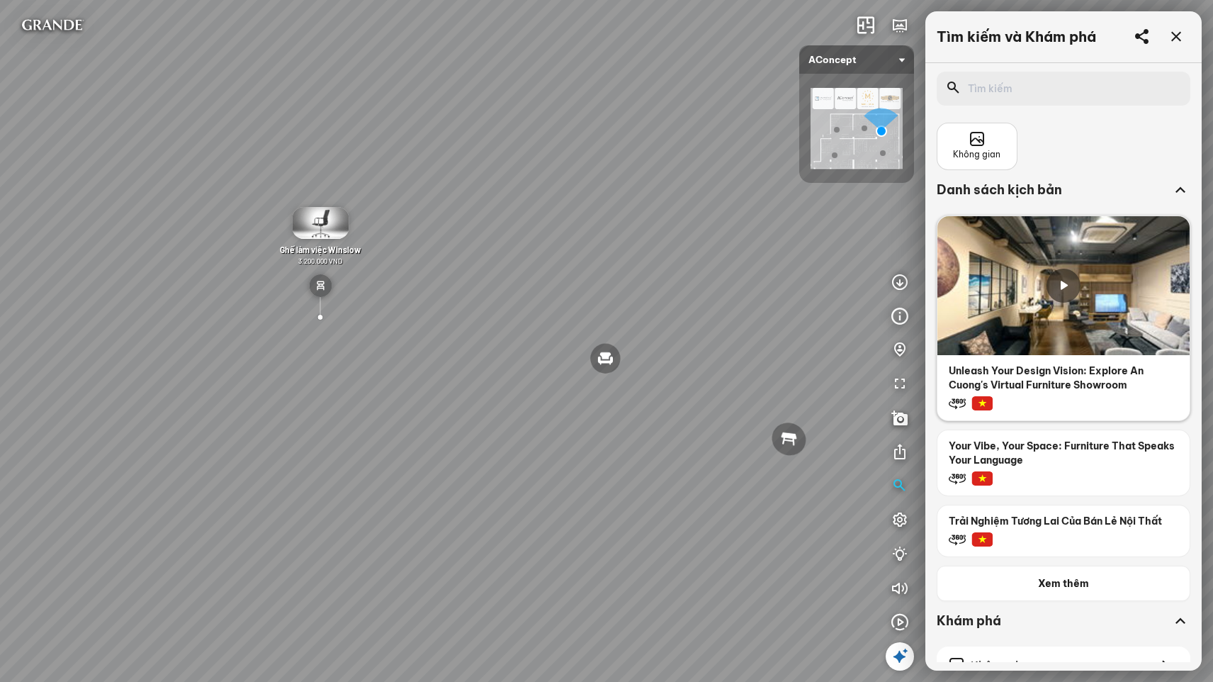
click at [1077, 395] on div at bounding box center [1064, 408] width 252 height 26
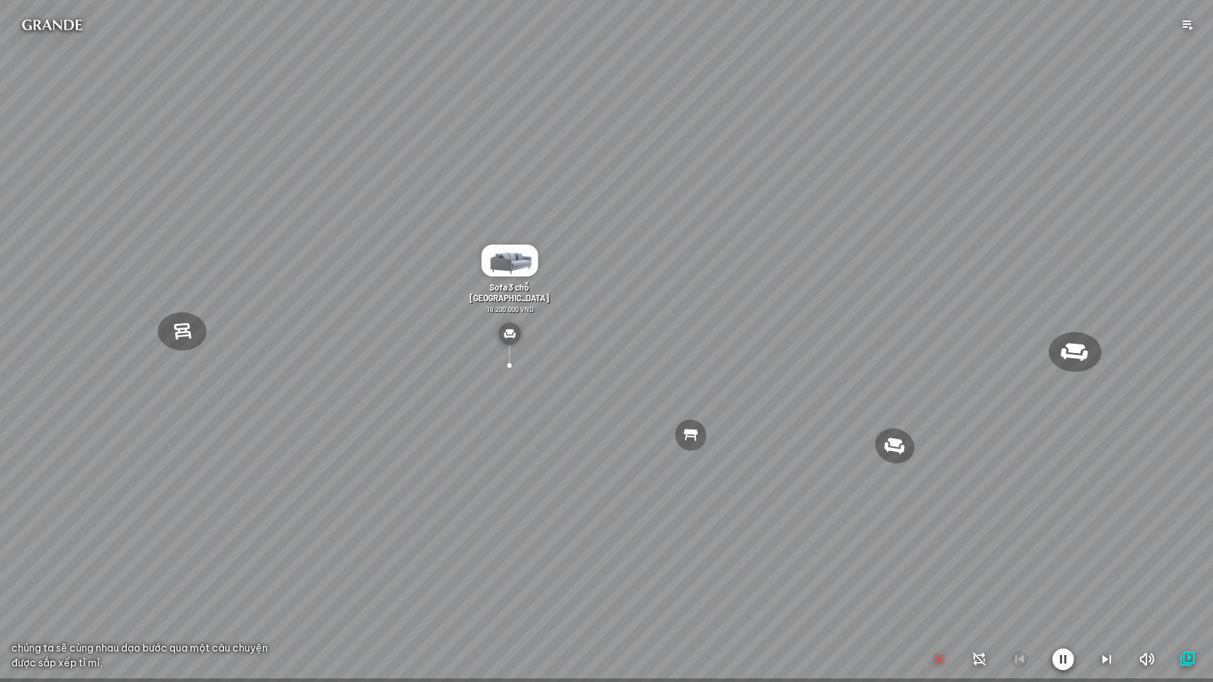
click at [941, 654] on icon "button" at bounding box center [939, 659] width 17 height 17
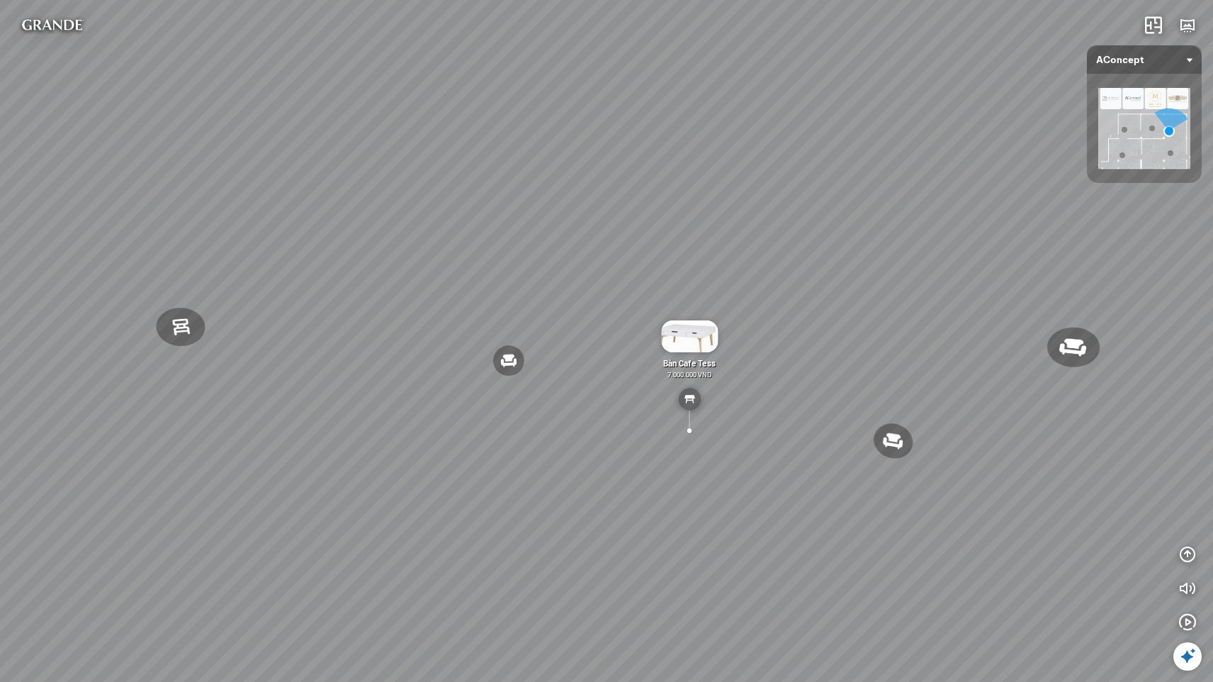
click at [1184, 649] on icon at bounding box center [1187, 656] width 17 height 17
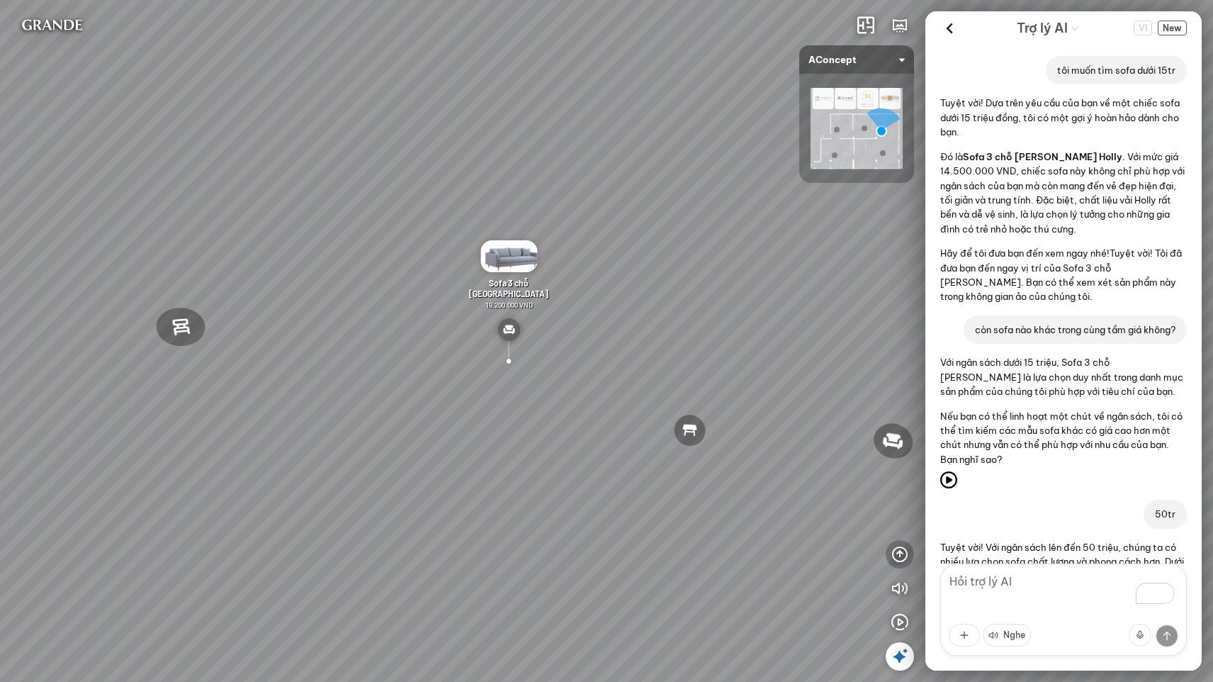
click at [899, 557] on icon "button" at bounding box center [900, 554] width 17 height 17
click at [900, 491] on icon "button" at bounding box center [900, 486] width 17 height 17
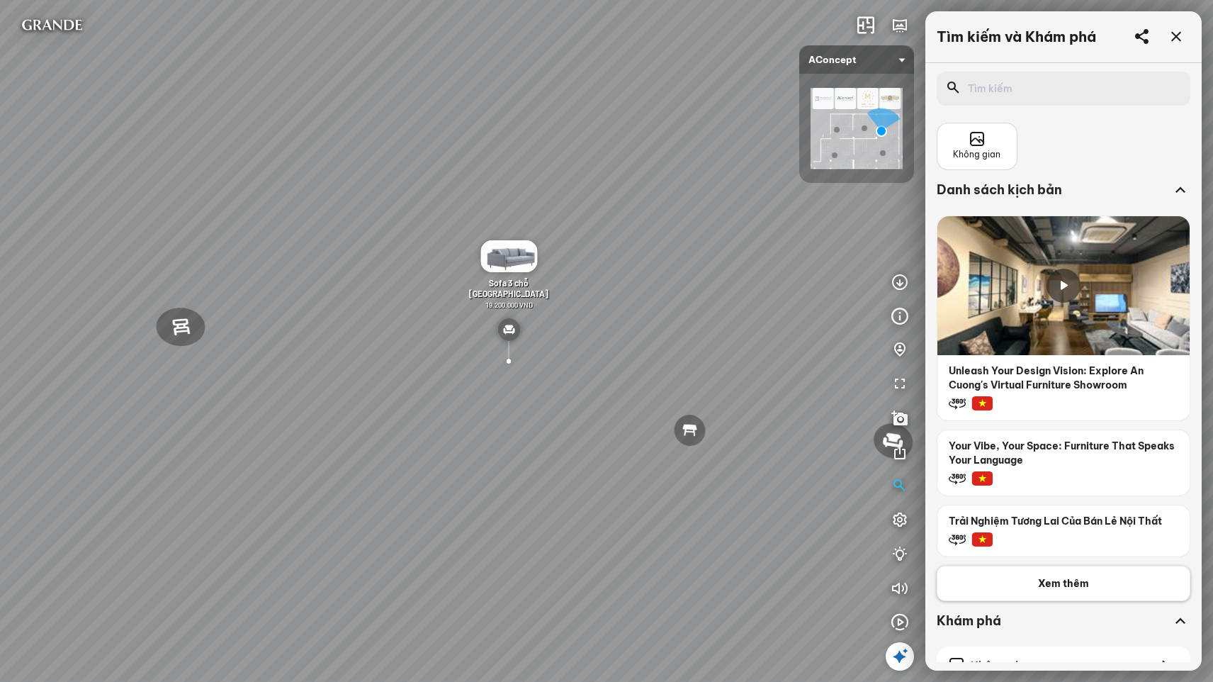
click at [1050, 588] on span "Xem thêm" at bounding box center [1063, 583] width 51 height 14
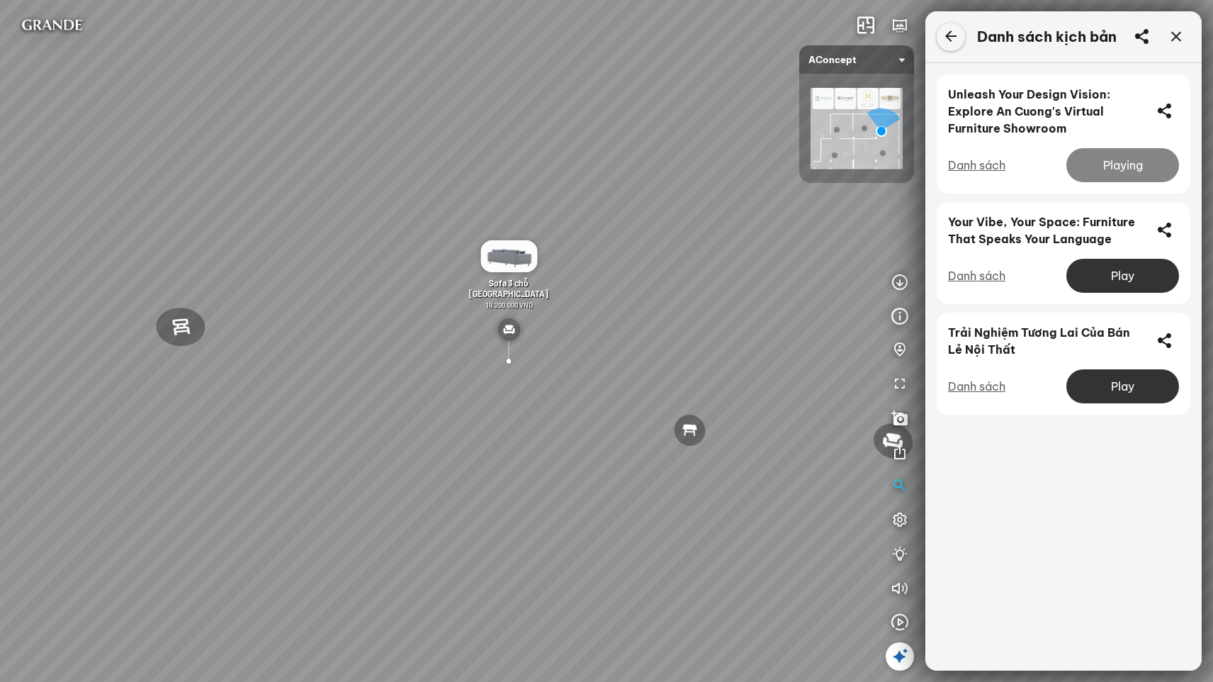
click at [950, 33] on icon at bounding box center [951, 36] width 17 height 17
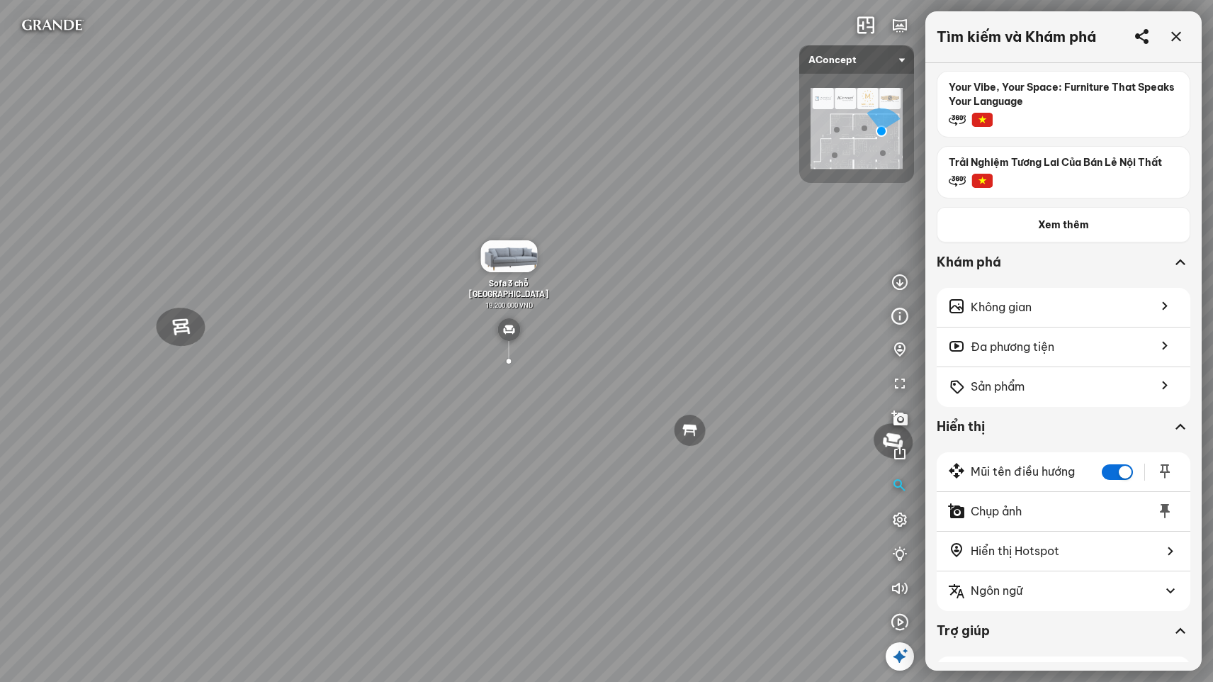
scroll to position [407, 0]
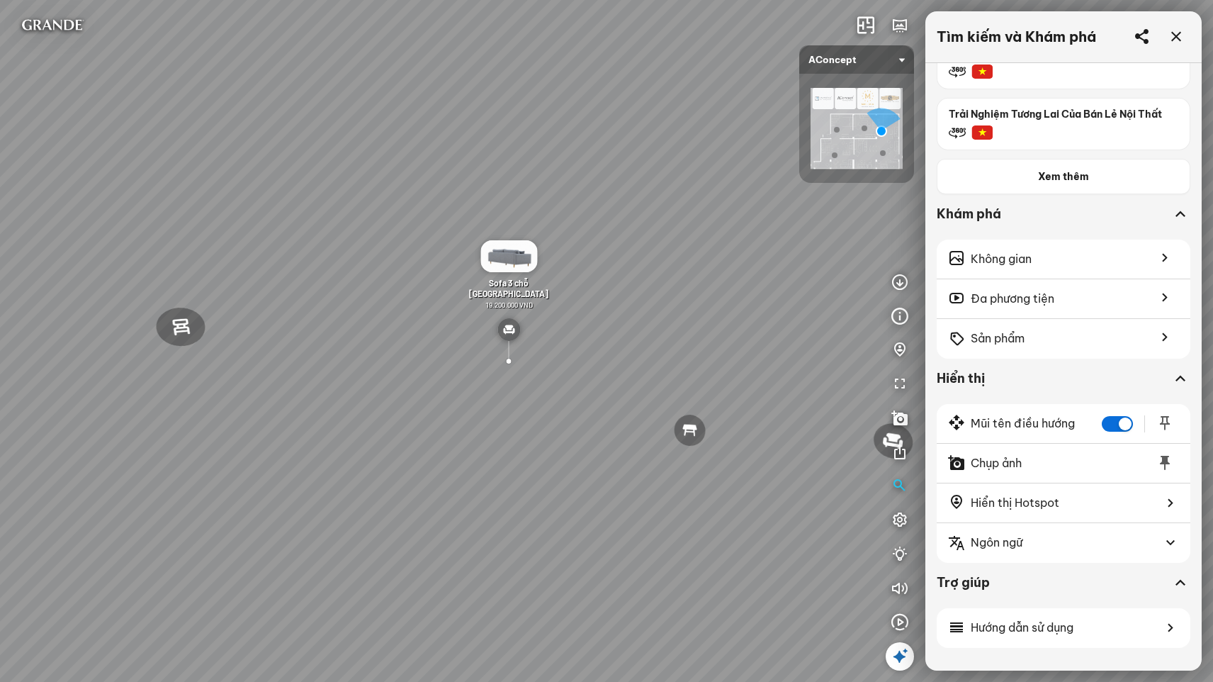
click at [892, 661] on icon at bounding box center [900, 656] width 17 height 17
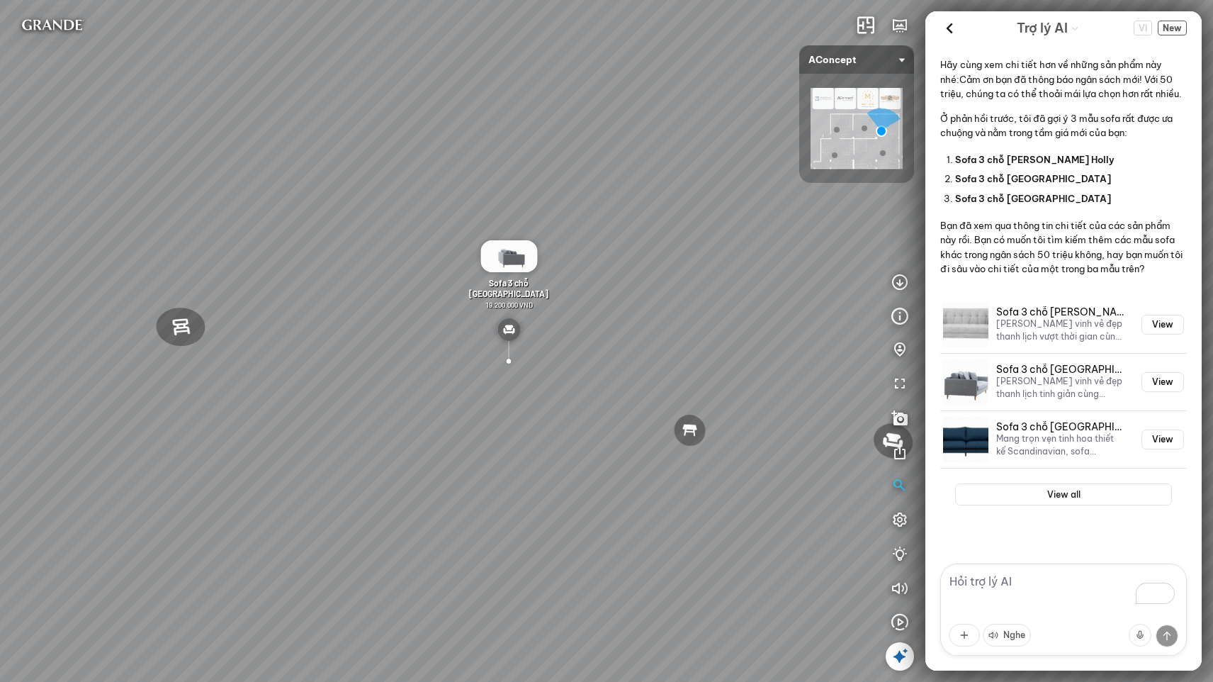
scroll to position [780, 0]
click at [1160, 335] on button "View" at bounding box center [1163, 325] width 43 height 20
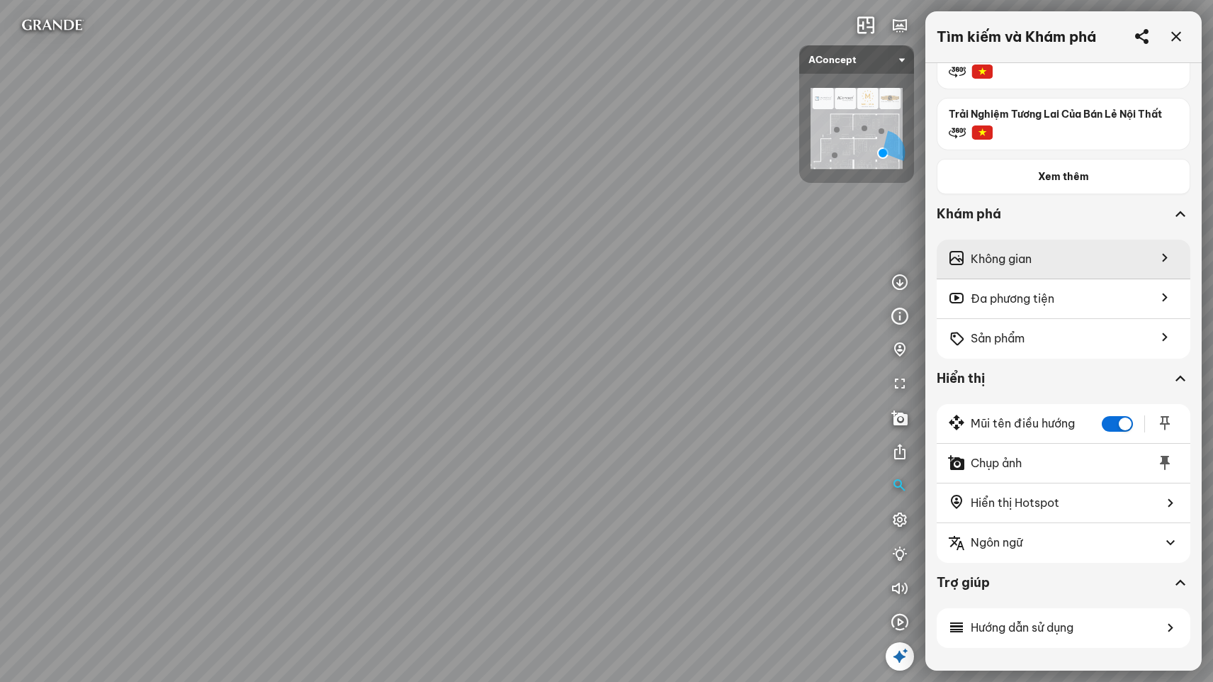
scroll to position [16645, 0]
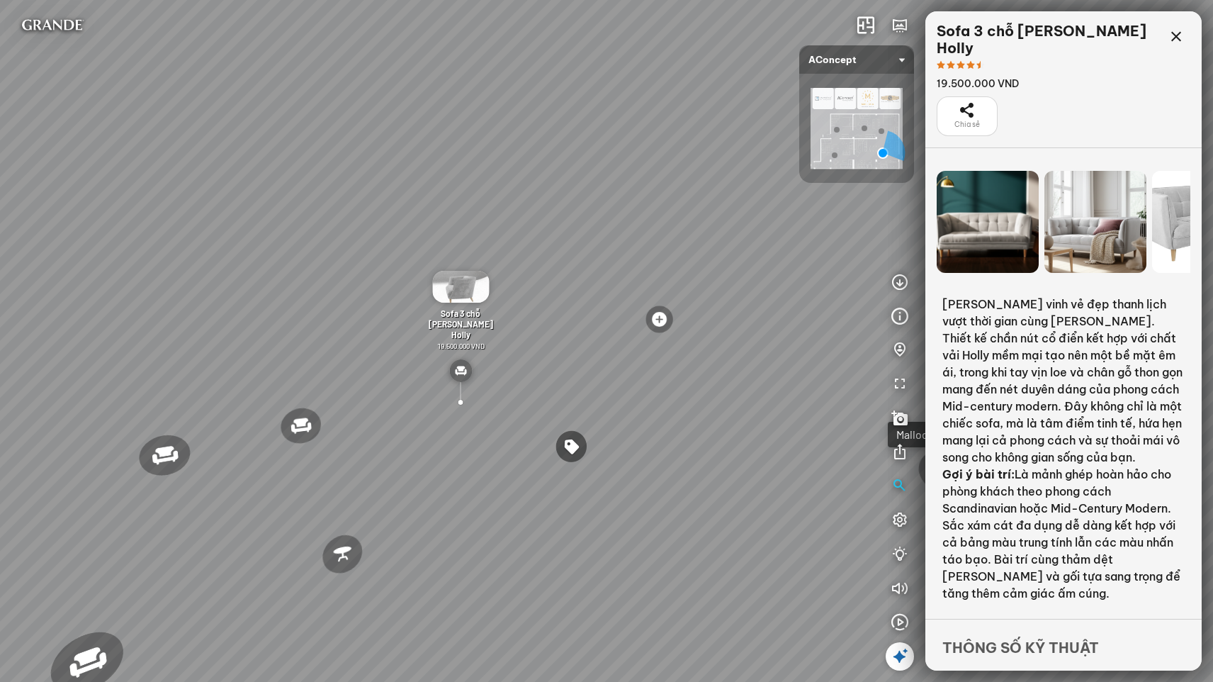
click at [898, 654] on icon at bounding box center [900, 656] width 17 height 17
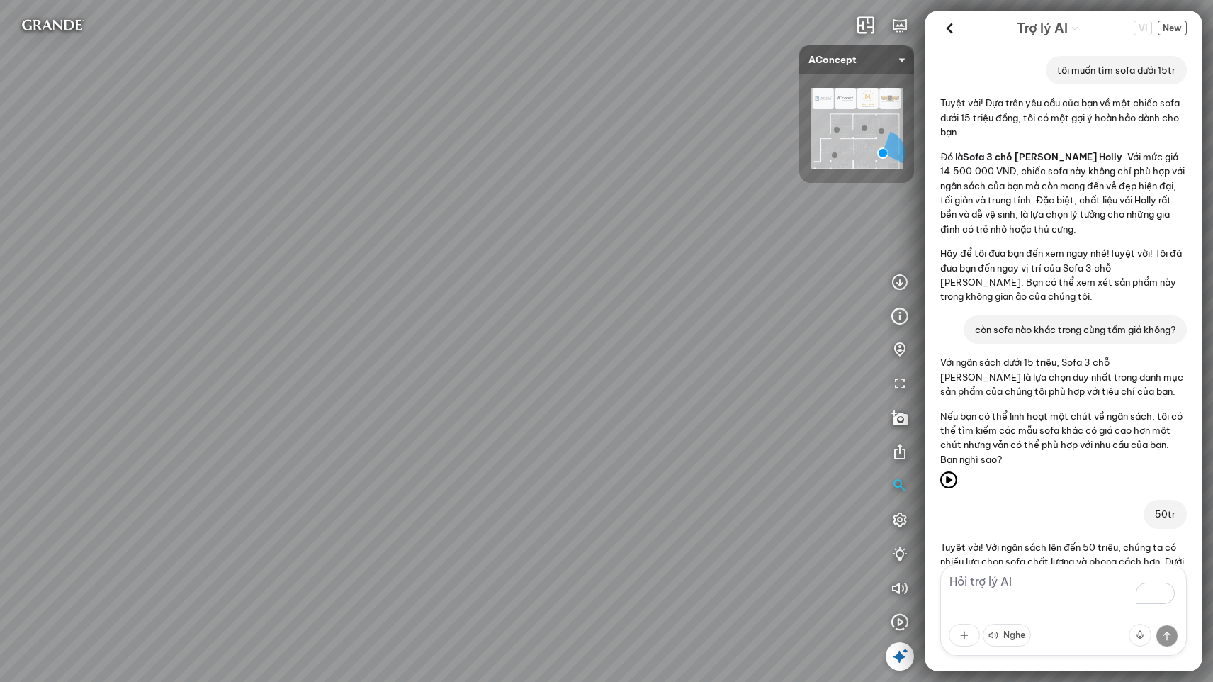
drag, startPoint x: 656, startPoint y: 479, endPoint x: 566, endPoint y: 469, distance: 90.6
click at [566, 469] on div "Ghế ăn Andrew 3.200.000 VND Ghế ăn Wilma 1.800.000 VND Sofa 3 chỗ Jonna vải Hol…" at bounding box center [606, 341] width 1213 height 682
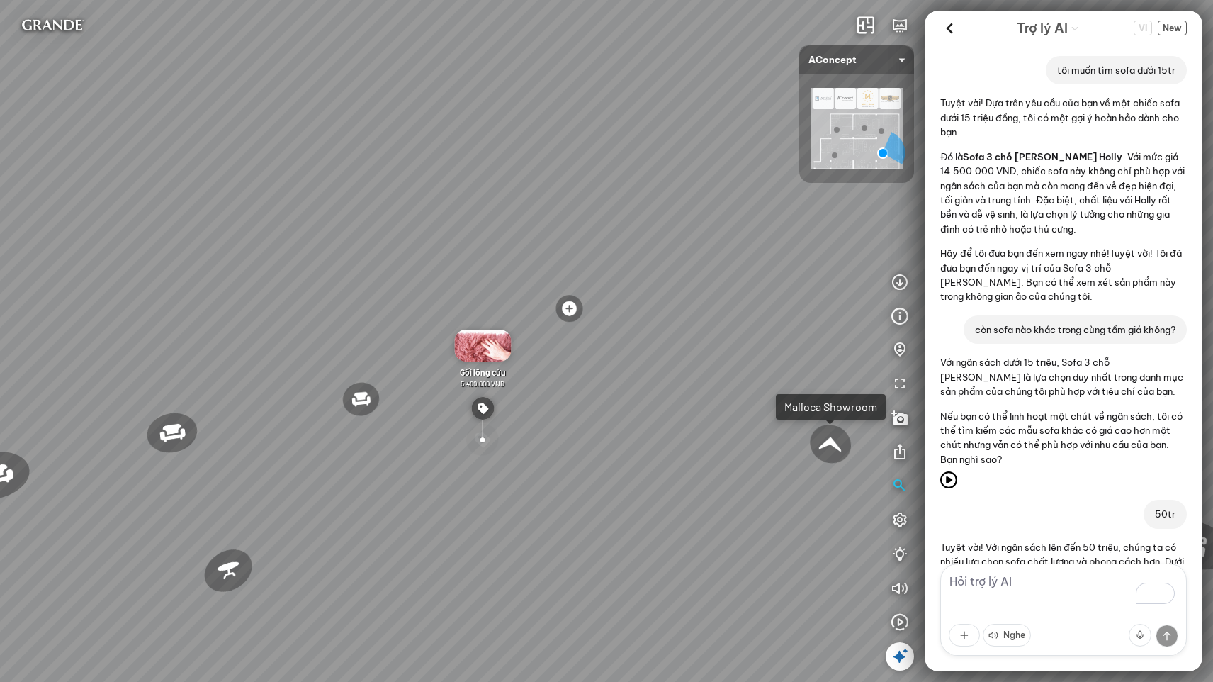
drag, startPoint x: 615, startPoint y: 466, endPoint x: 605, endPoint y: 462, distance: 10.1
click at [605, 463] on div "Ghế ăn Andrew 3.200.000 VND Ghế ăn Wilma 1.800.000 VND Sofa 3 chỗ Jonna vải Hol…" at bounding box center [606, 341] width 1213 height 682
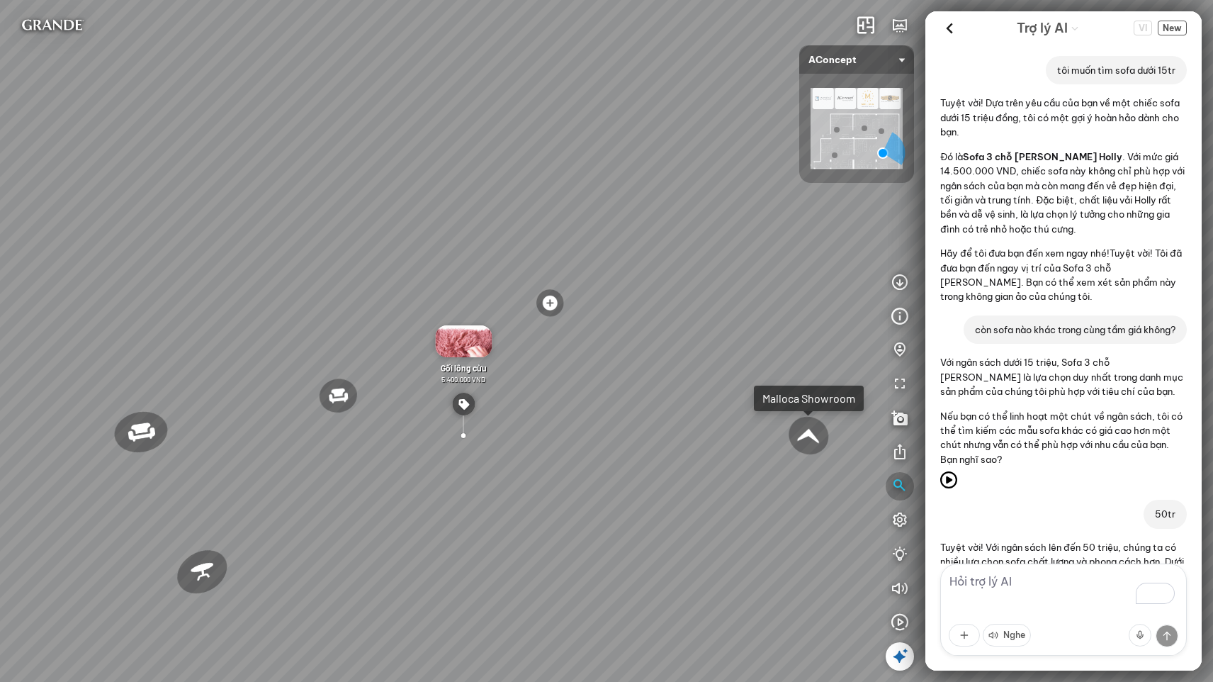
click at [902, 483] on icon "button" at bounding box center [900, 486] width 17 height 17
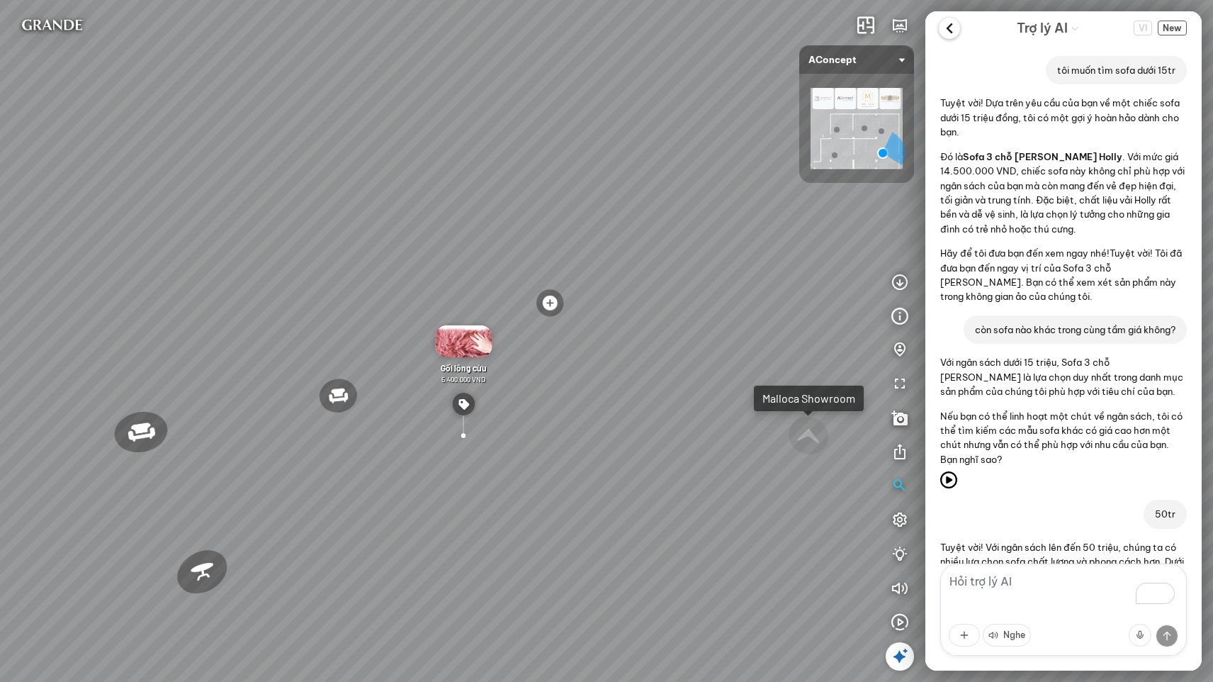
click at [948, 26] on icon at bounding box center [949, 28] width 21 height 21
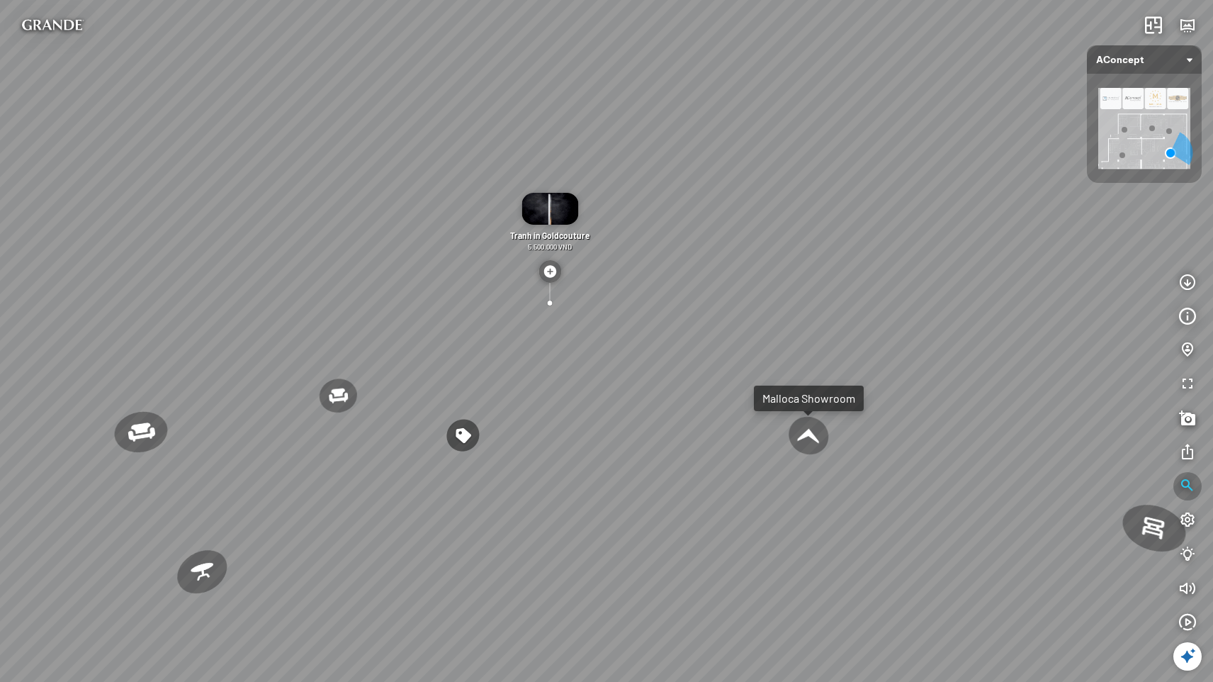
click at [1187, 487] on icon "button" at bounding box center [1187, 486] width 17 height 17
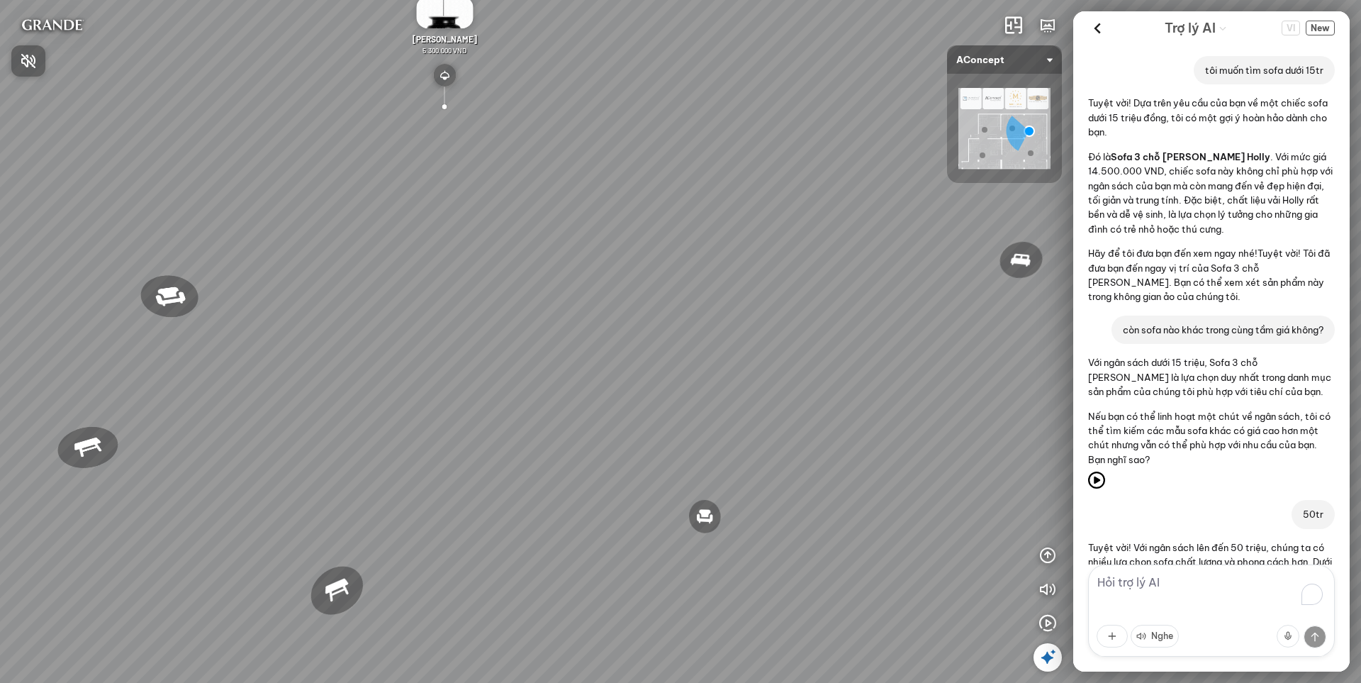
scroll to position [806, 0]
